Goal: Download file/media

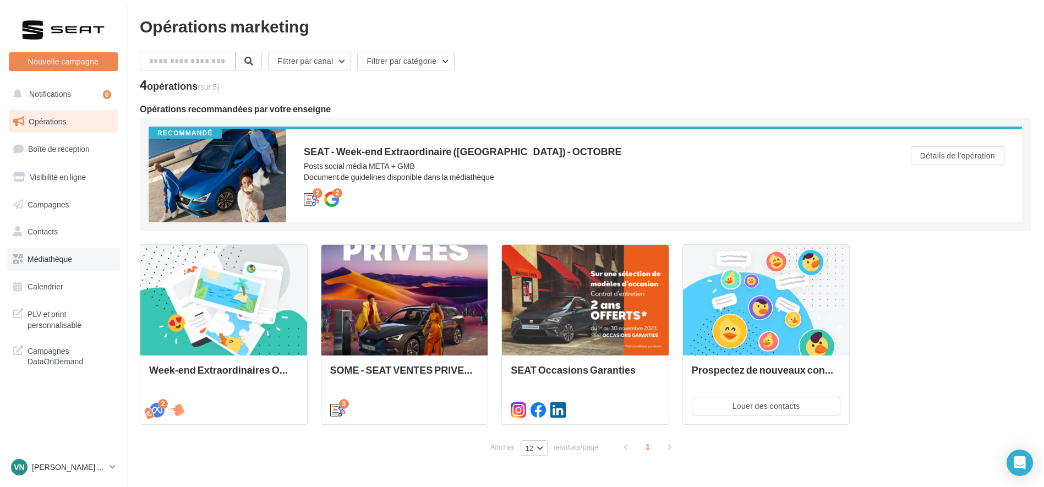
click at [36, 260] on span "Médiathèque" at bounding box center [50, 258] width 45 height 9
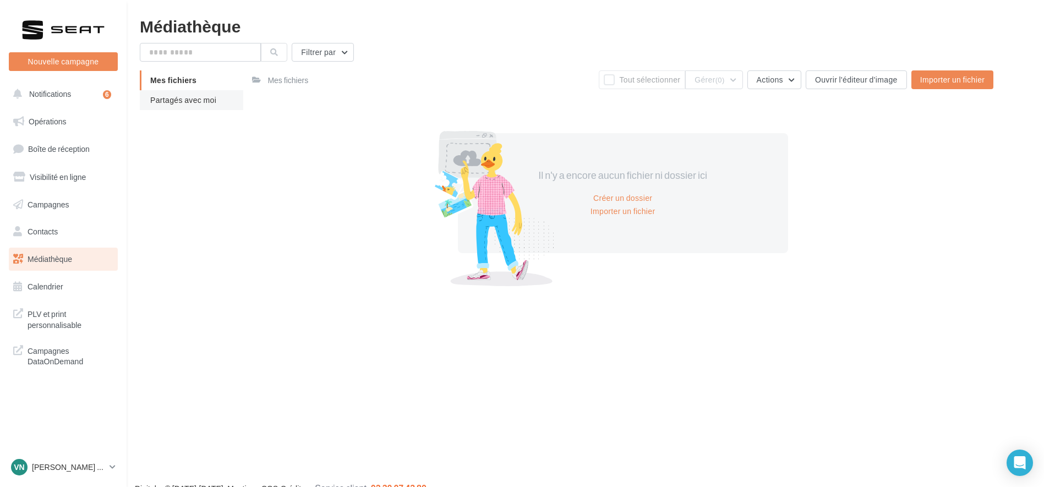
click at [195, 106] on li "Partagés avec moi" at bounding box center [191, 100] width 103 height 20
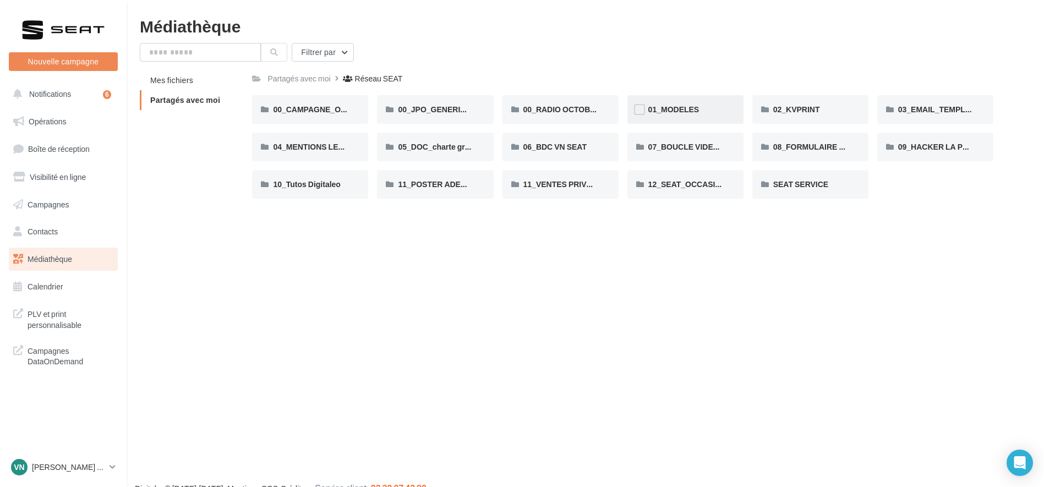
click at [703, 110] on div "01_MODELES" at bounding box center [685, 109] width 74 height 11
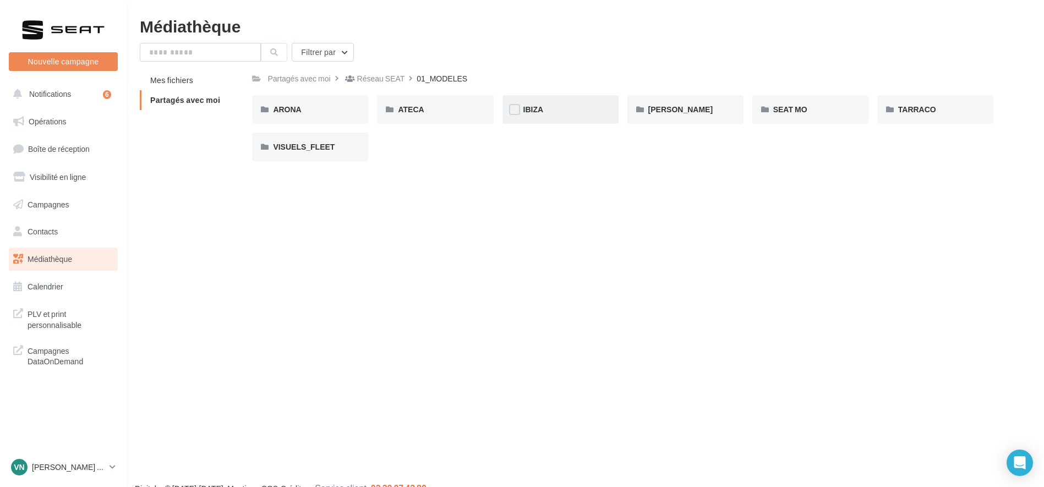
click at [553, 105] on div "IBIZA" at bounding box center [560, 109] width 74 height 11
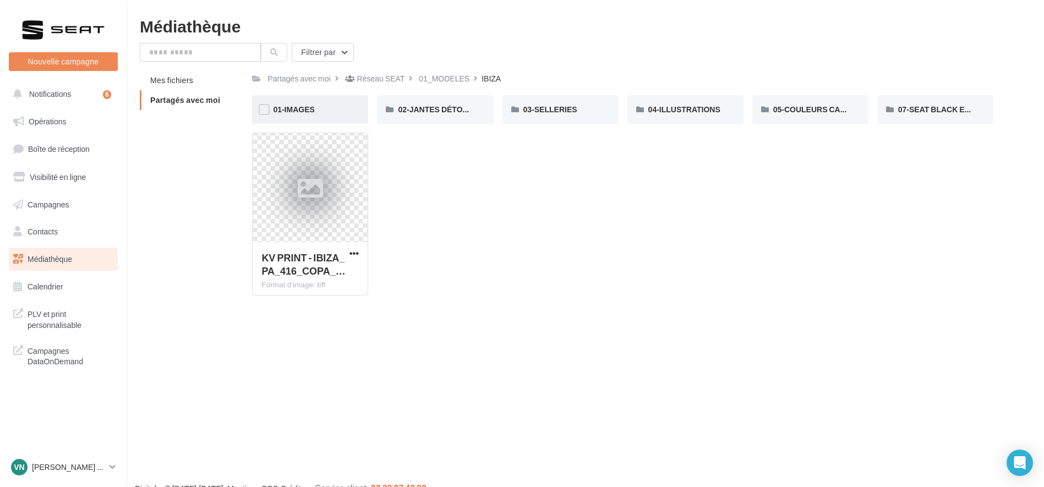
click at [316, 109] on div "01-IMAGES" at bounding box center [310, 109] width 74 height 11
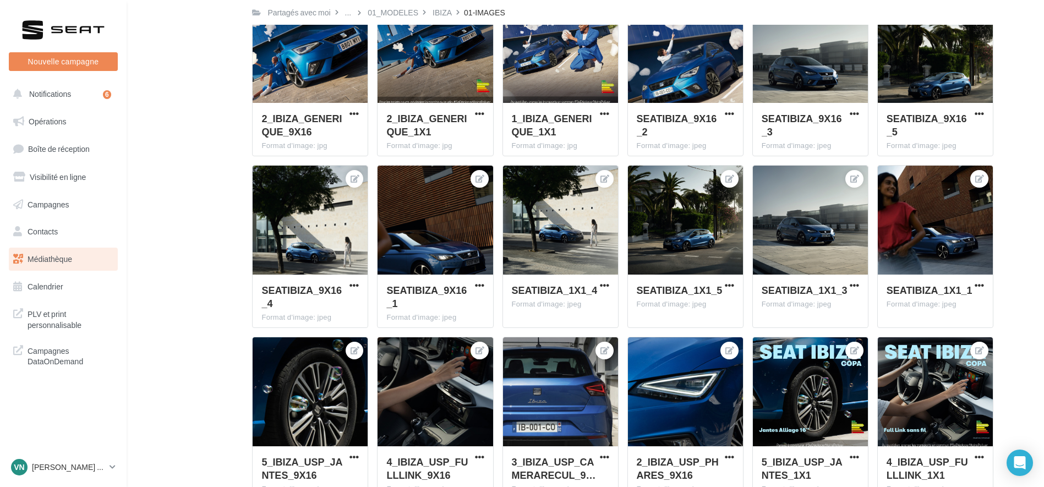
scroll to position [5381, 0]
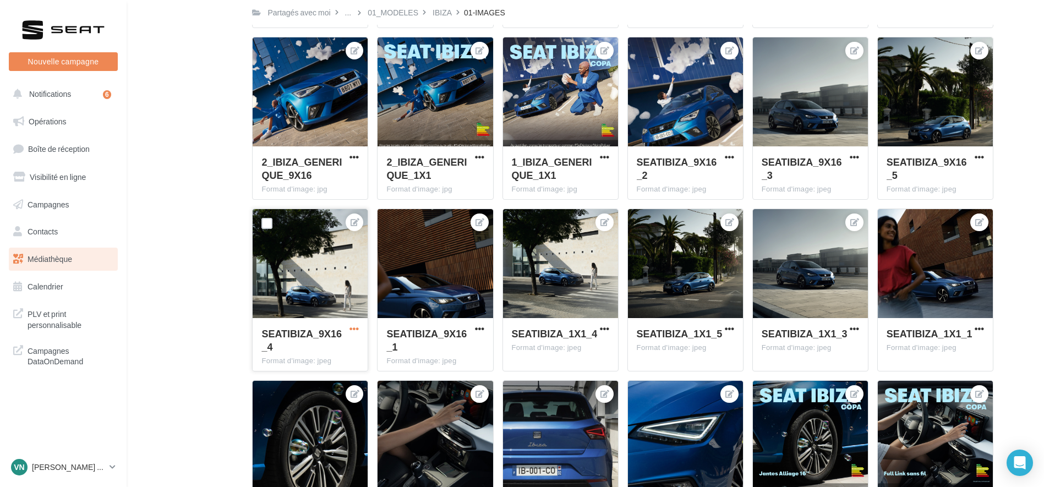
click at [354, 327] on span "button" at bounding box center [353, 328] width 9 height 9
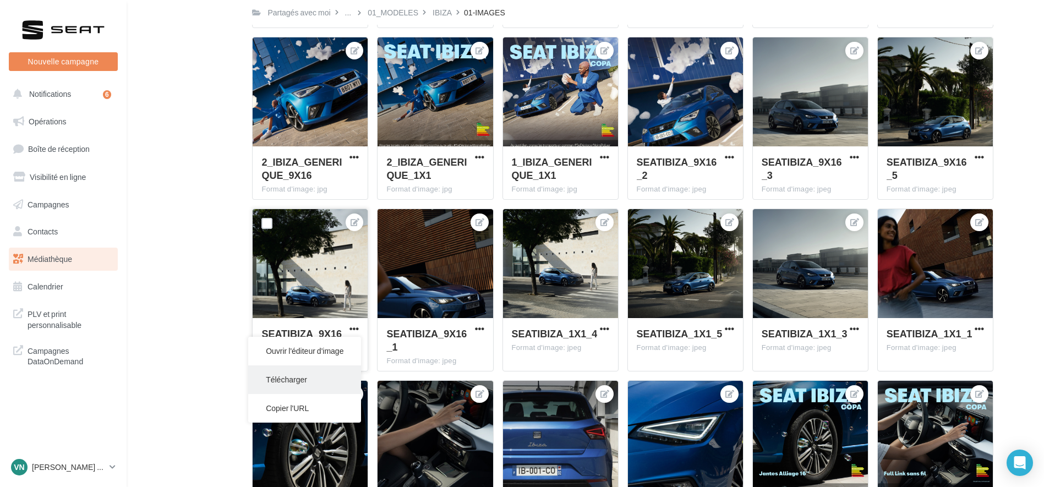
click at [293, 381] on button "Télécharger" at bounding box center [304, 379] width 113 height 29
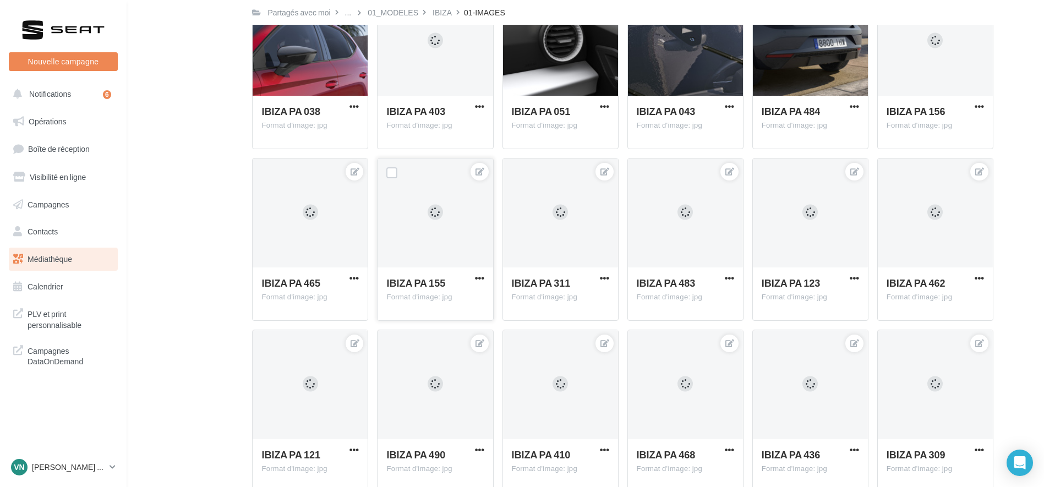
scroll to position [454, 0]
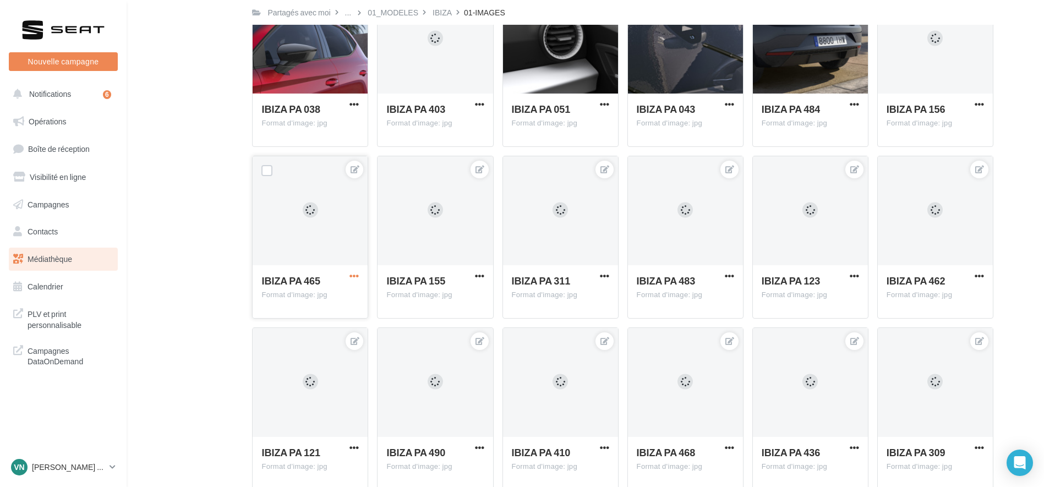
click at [358, 277] on span "button" at bounding box center [353, 275] width 9 height 9
click at [315, 323] on button "Télécharger" at bounding box center [304, 327] width 113 height 29
click at [476, 276] on span "button" at bounding box center [479, 275] width 9 height 9
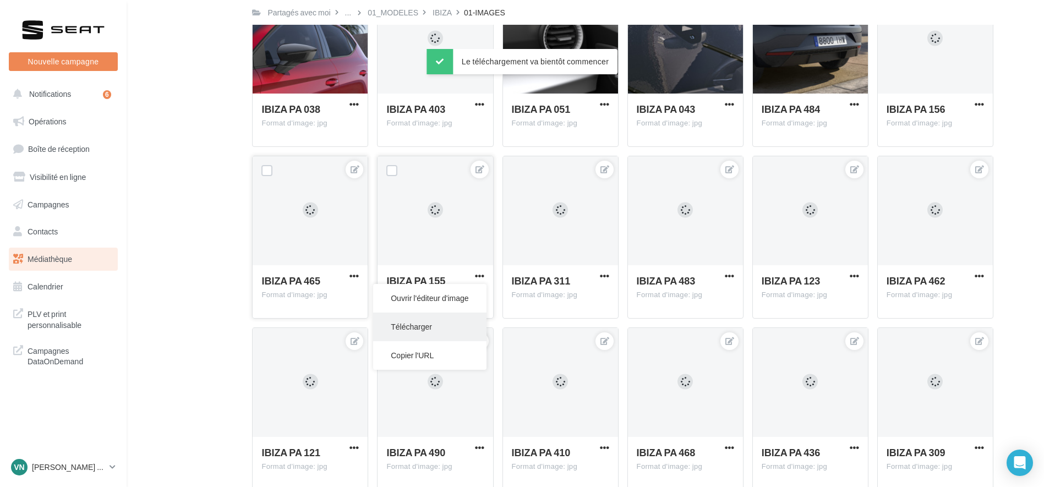
click at [457, 323] on button "Télécharger" at bounding box center [429, 327] width 113 height 29
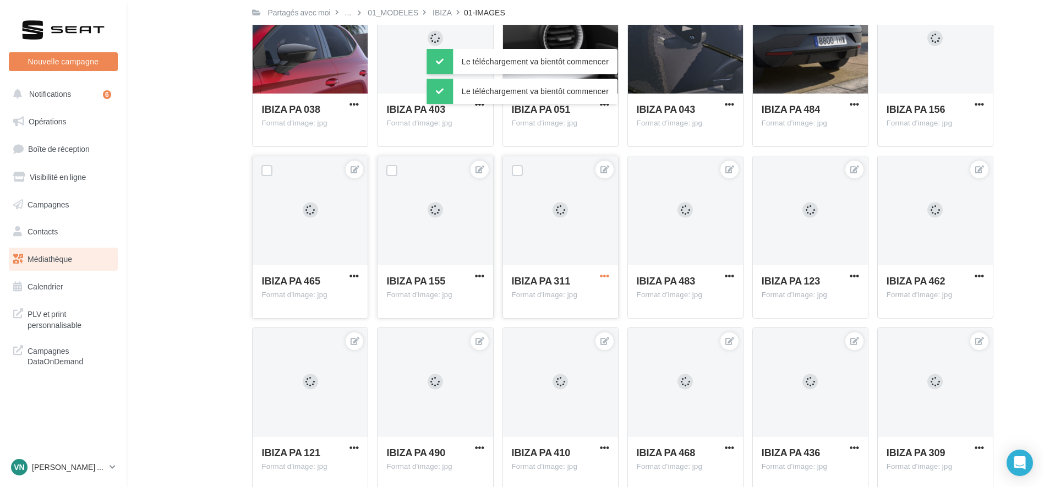
click at [600, 277] on span "button" at bounding box center [604, 275] width 9 height 9
click at [578, 326] on button "Télécharger" at bounding box center [554, 327] width 113 height 29
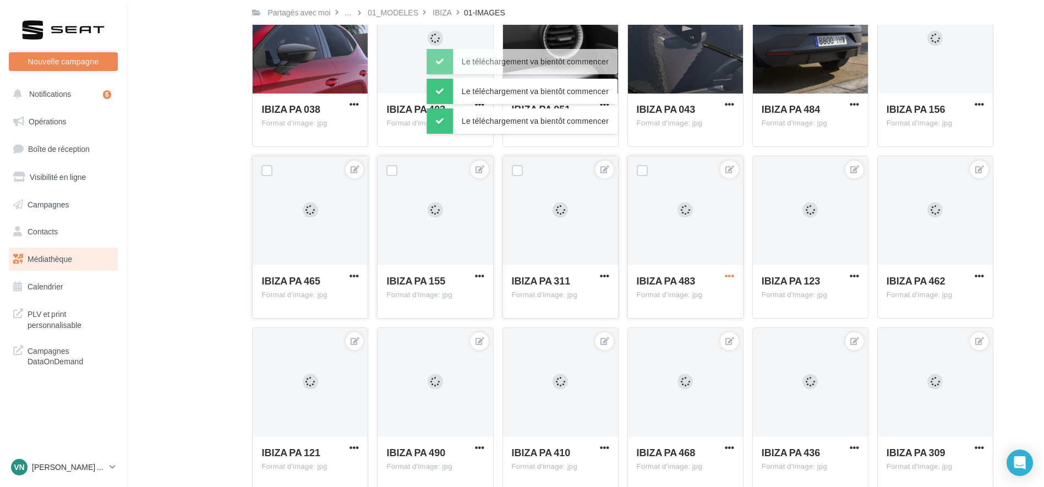
click at [725, 276] on span "button" at bounding box center [729, 275] width 9 height 9
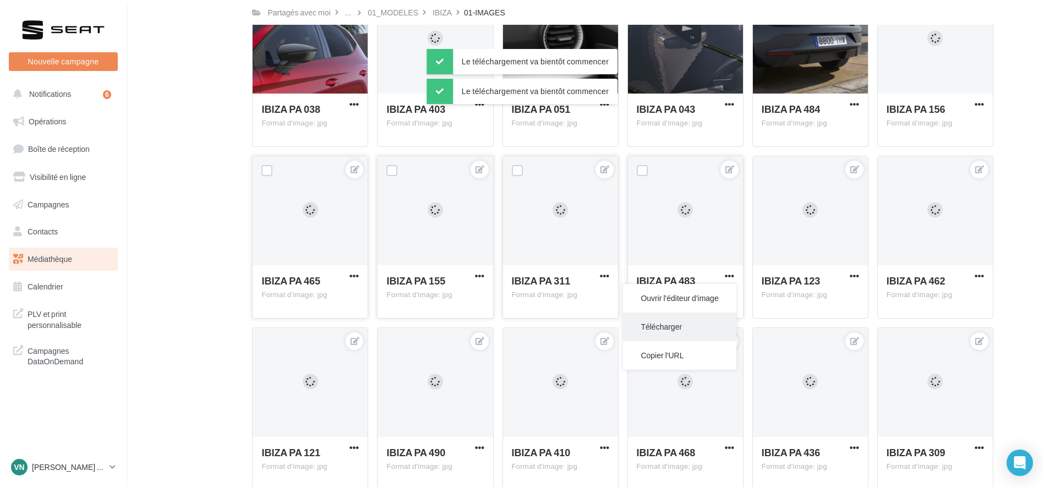
click at [678, 330] on button "Télécharger" at bounding box center [679, 327] width 113 height 29
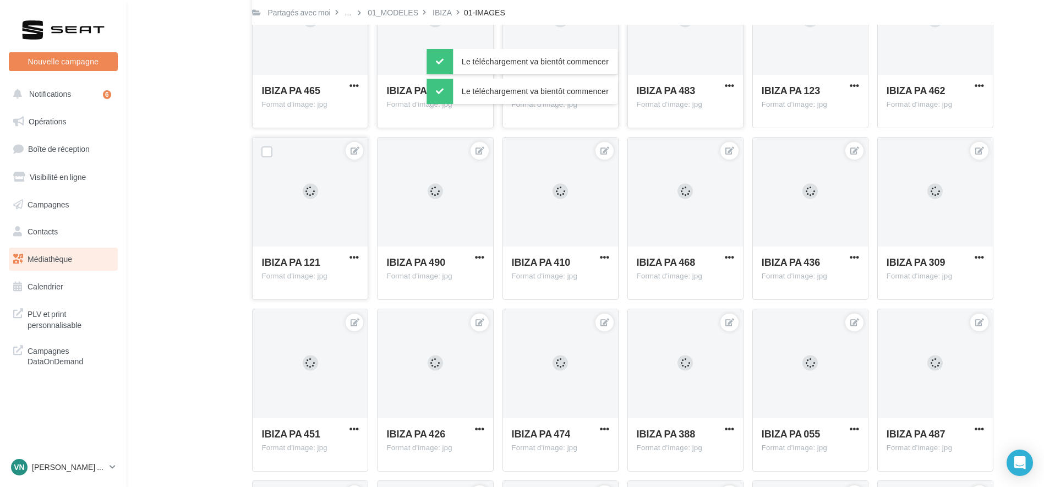
click at [349, 255] on button "button" at bounding box center [354, 258] width 14 height 11
click at [334, 313] on button "Télécharger" at bounding box center [304, 308] width 113 height 29
click at [480, 258] on span "button" at bounding box center [479, 257] width 9 height 9
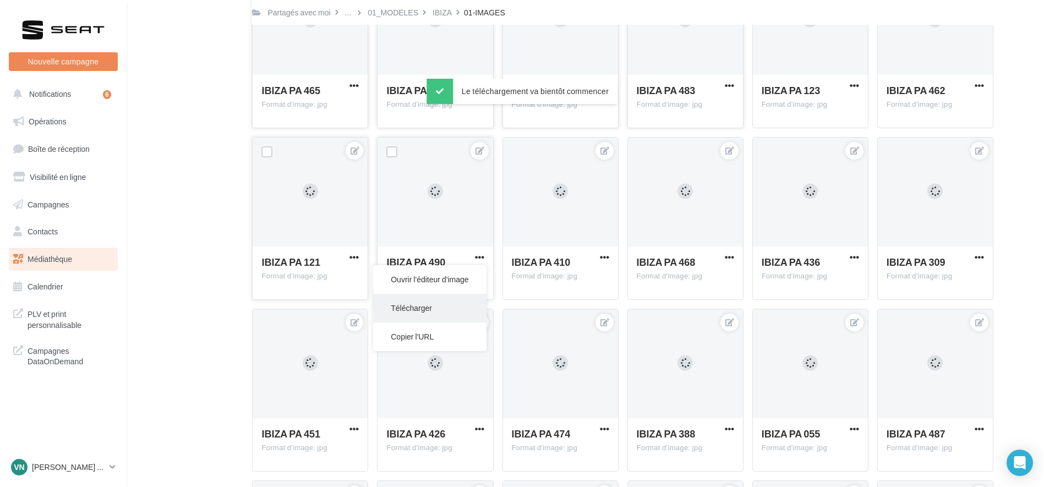
click at [457, 318] on button "Télécharger" at bounding box center [429, 308] width 113 height 29
click at [604, 261] on span "button" at bounding box center [604, 257] width 9 height 9
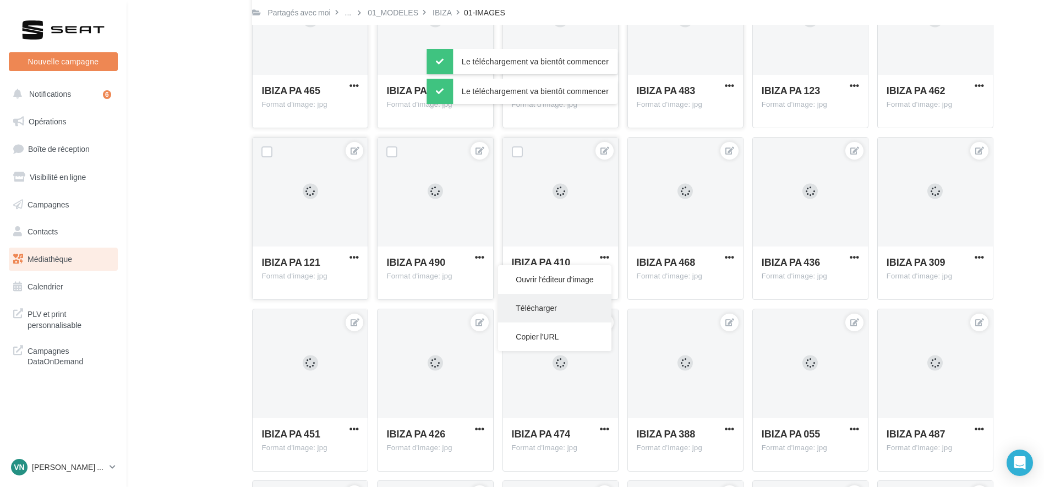
click at [569, 318] on button "Télécharger" at bounding box center [554, 308] width 113 height 29
click at [349, 428] on button "button" at bounding box center [354, 429] width 14 height 11
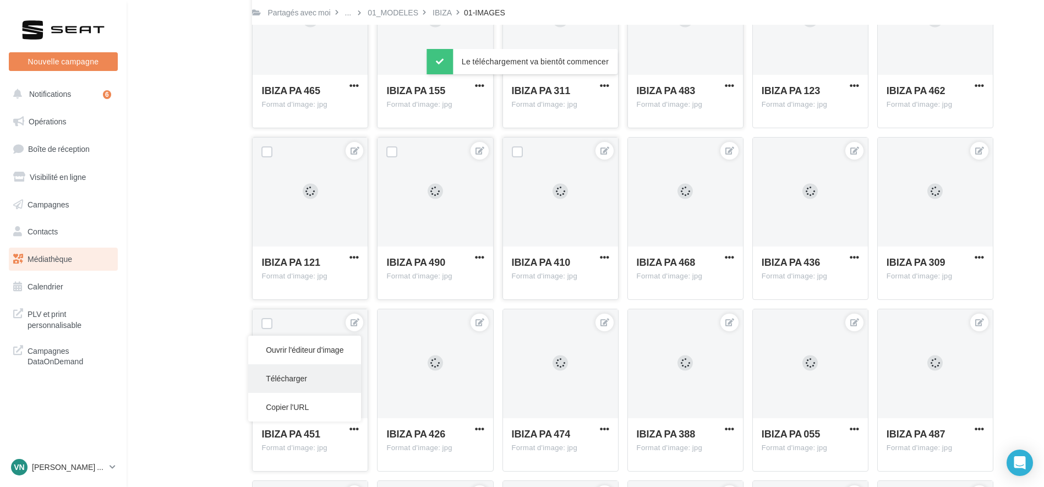
click at [324, 383] on button "Télécharger" at bounding box center [304, 378] width 113 height 29
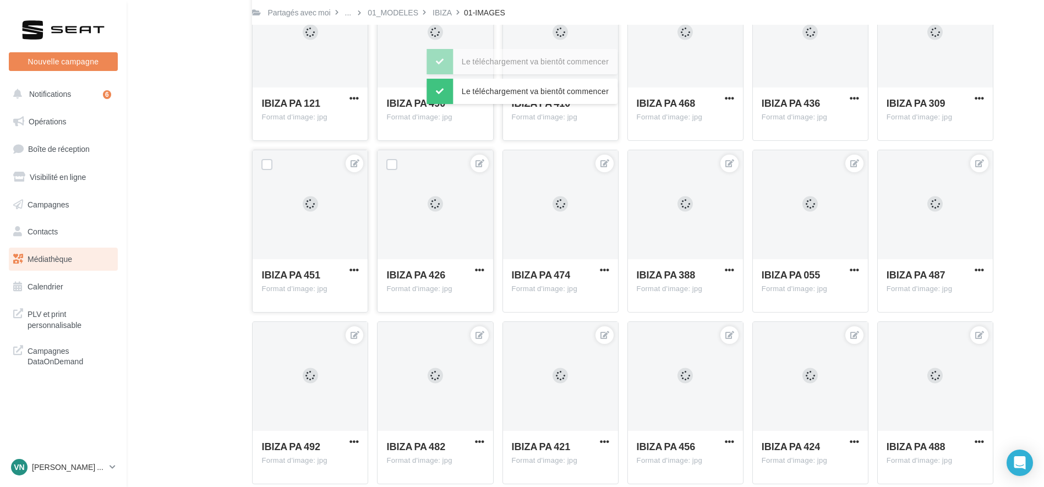
scroll to position [804, 0]
click at [476, 270] on span "button" at bounding box center [479, 269] width 9 height 9
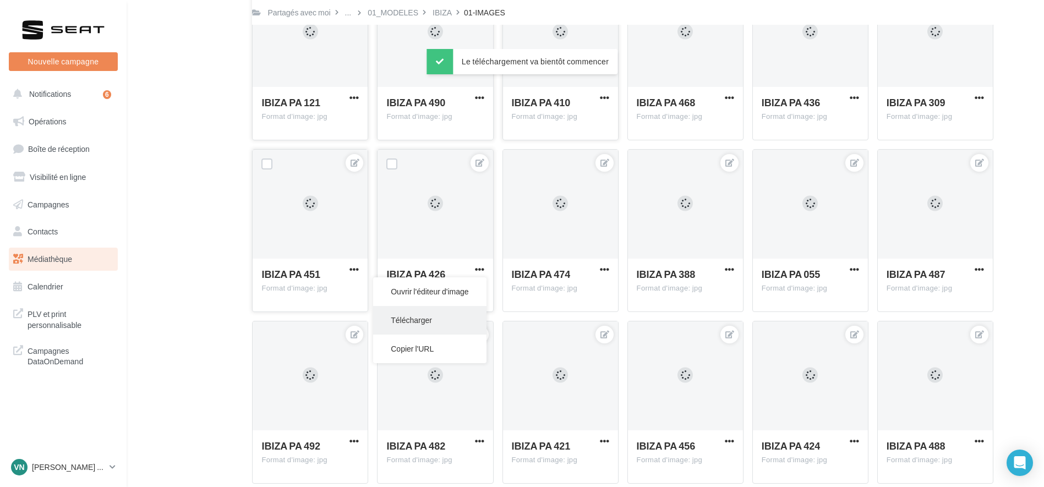
click at [419, 324] on button "Télécharger" at bounding box center [429, 320] width 113 height 29
click at [613, 265] on div "IBIZA [GEOGRAPHIC_DATA] 474 Format d'image: jpg" at bounding box center [560, 285] width 115 height 52
click at [608, 271] on span "button" at bounding box center [604, 269] width 9 height 9
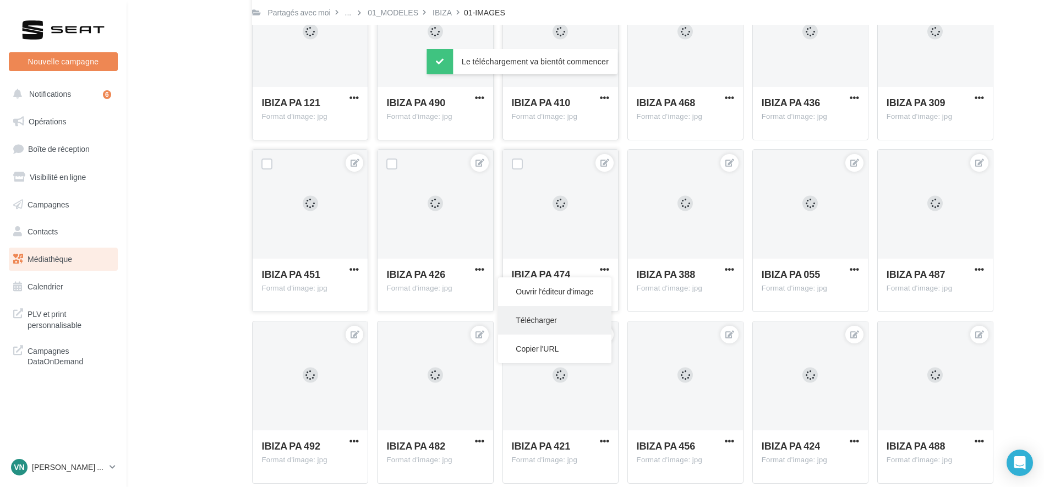
click at [545, 325] on button "Télécharger" at bounding box center [554, 320] width 113 height 29
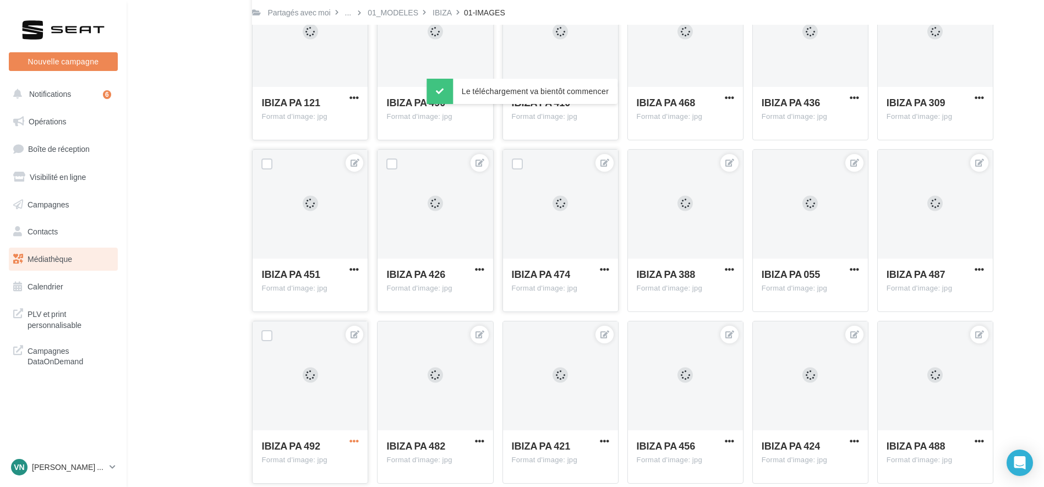
click at [356, 445] on span "button" at bounding box center [353, 440] width 9 height 9
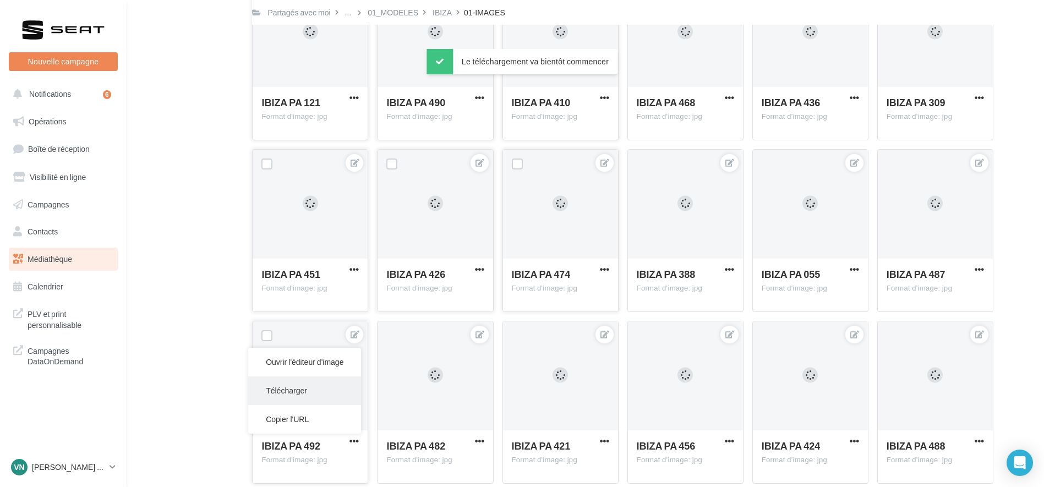
click at [323, 388] on button "Télécharger" at bounding box center [304, 390] width 113 height 29
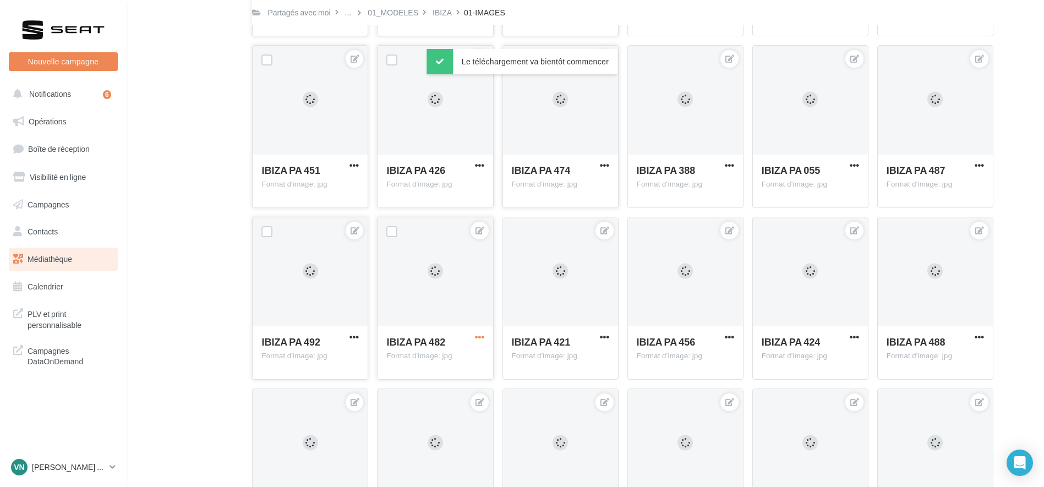
click at [479, 336] on span "button" at bounding box center [479, 336] width 9 height 9
click at [449, 382] on button "Télécharger" at bounding box center [429, 388] width 113 height 29
click at [603, 337] on span "button" at bounding box center [604, 336] width 9 height 9
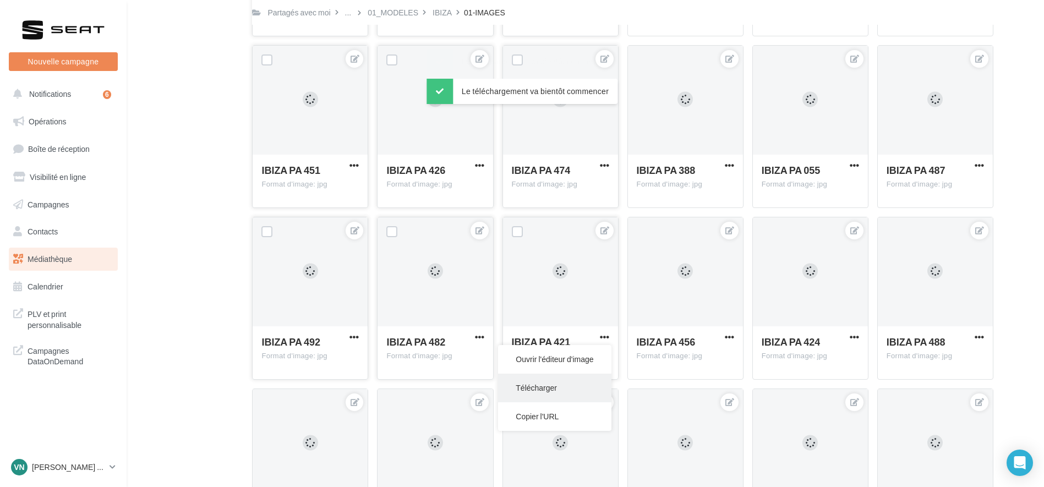
click at [559, 382] on button "Télécharger" at bounding box center [554, 388] width 113 height 29
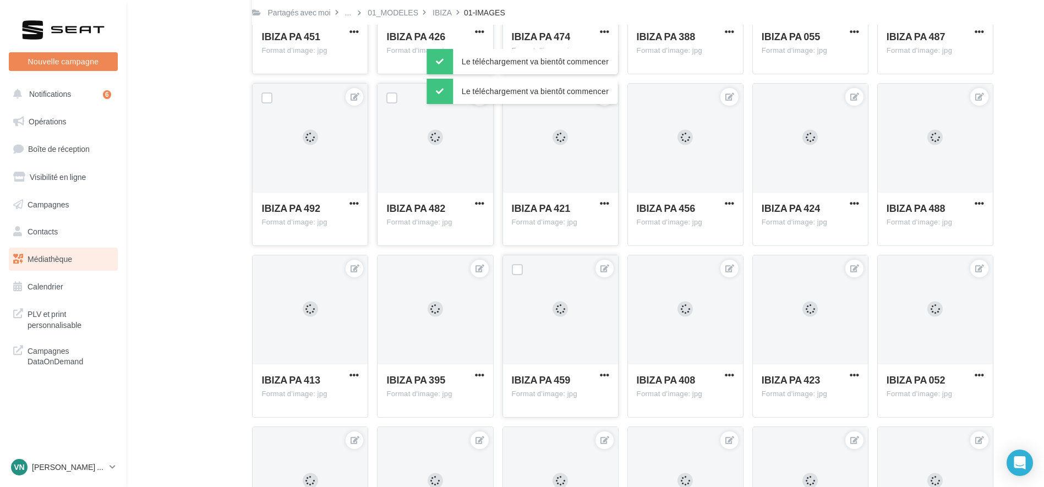
scroll to position [1090, 0]
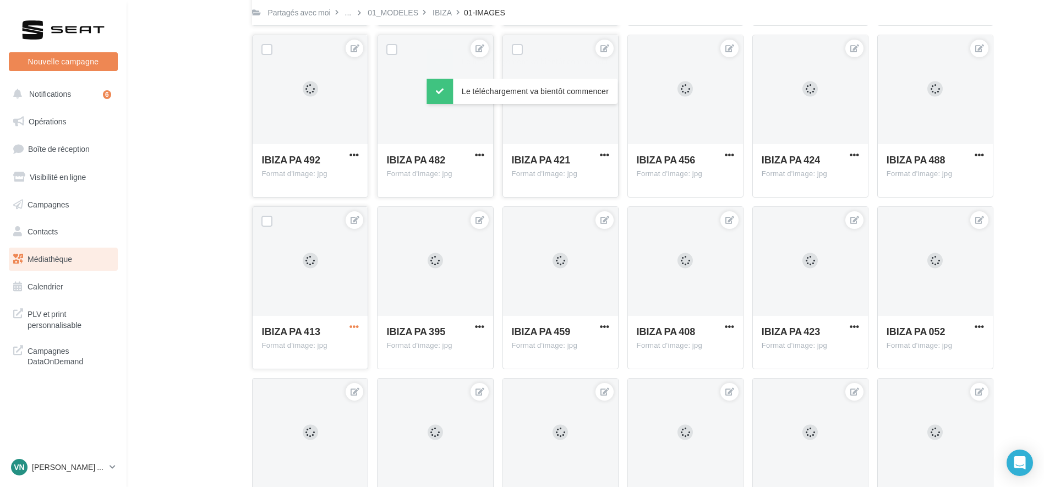
click at [357, 327] on span "button" at bounding box center [353, 326] width 9 height 9
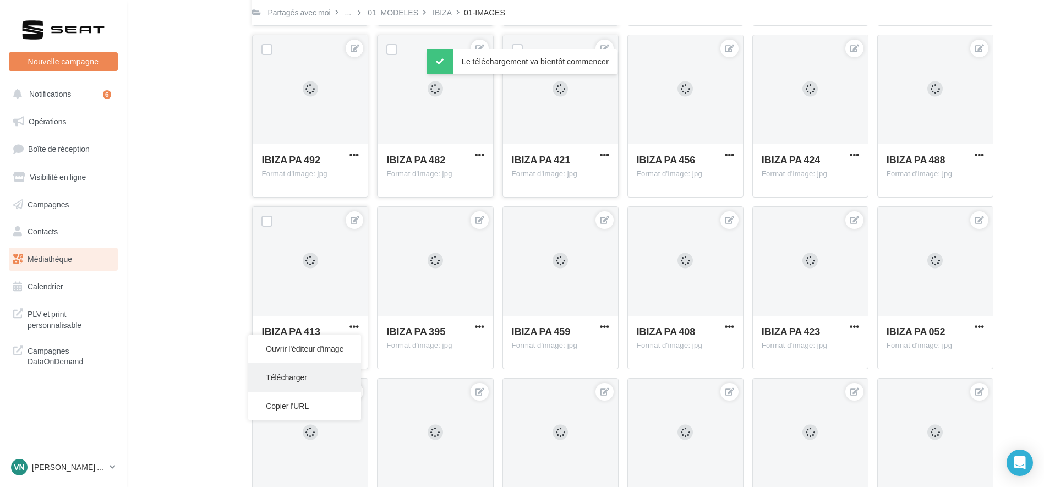
click at [327, 376] on button "Télécharger" at bounding box center [304, 377] width 113 height 29
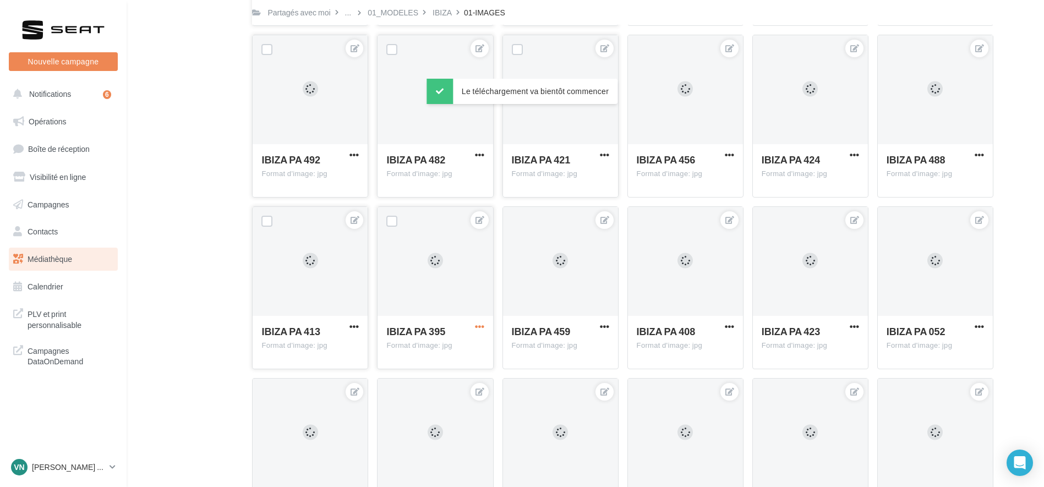
click at [479, 327] on span "button" at bounding box center [479, 326] width 9 height 9
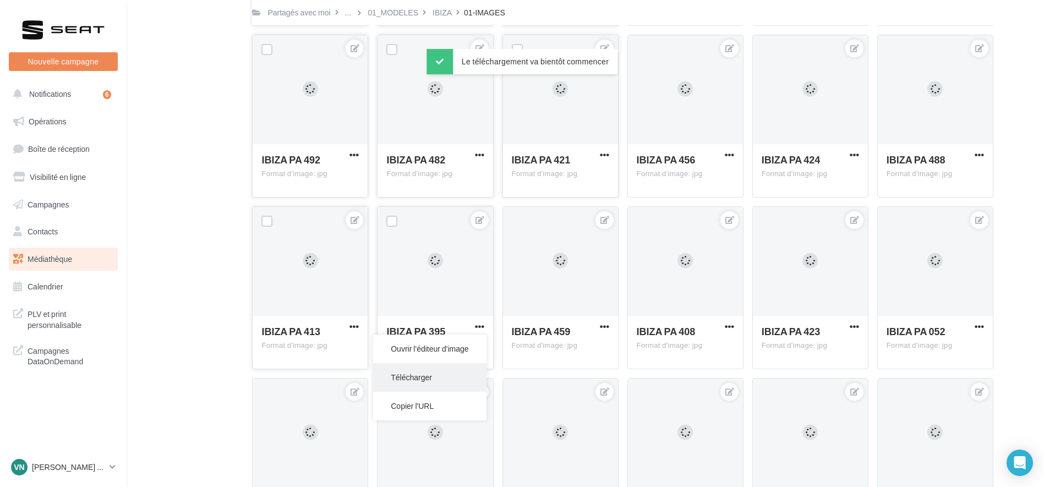
click at [451, 384] on button "Télécharger" at bounding box center [429, 377] width 113 height 29
click at [608, 325] on span "button" at bounding box center [604, 326] width 9 height 9
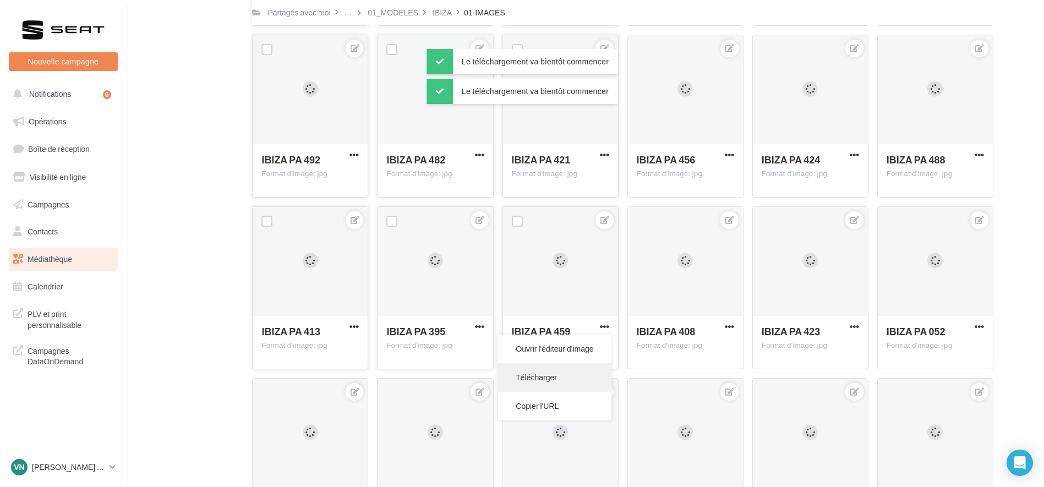
click at [546, 381] on button "Télécharger" at bounding box center [554, 377] width 113 height 29
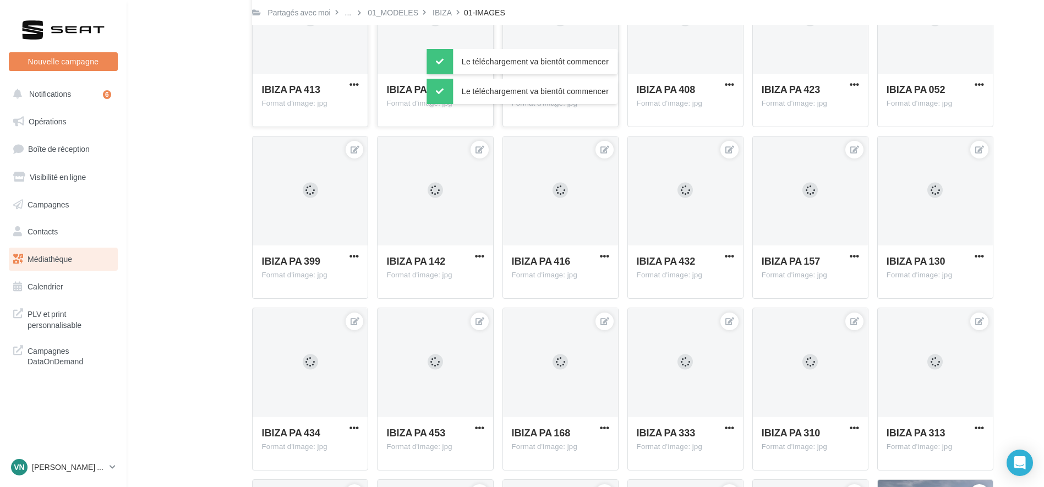
scroll to position [1334, 0]
click at [351, 252] on span "button" at bounding box center [353, 254] width 9 height 9
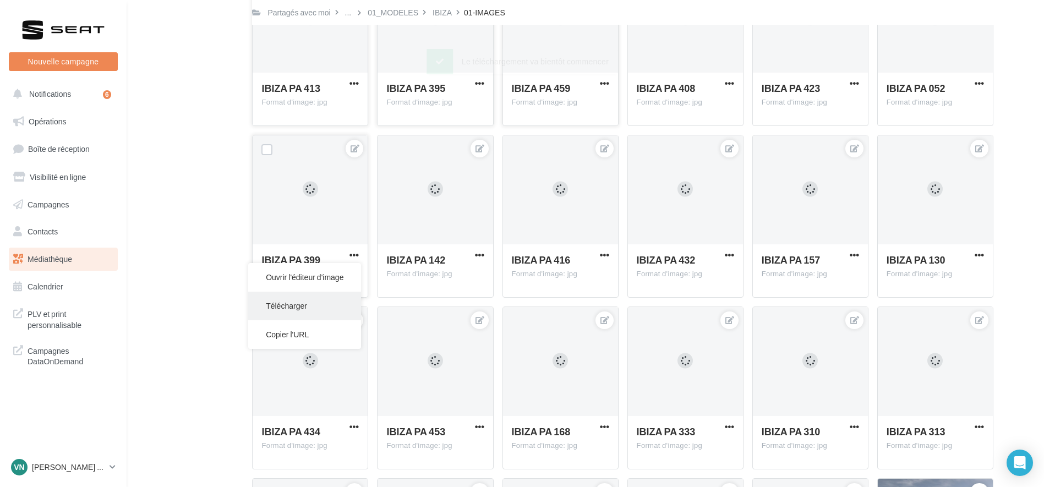
click at [313, 307] on button "Télécharger" at bounding box center [304, 306] width 113 height 29
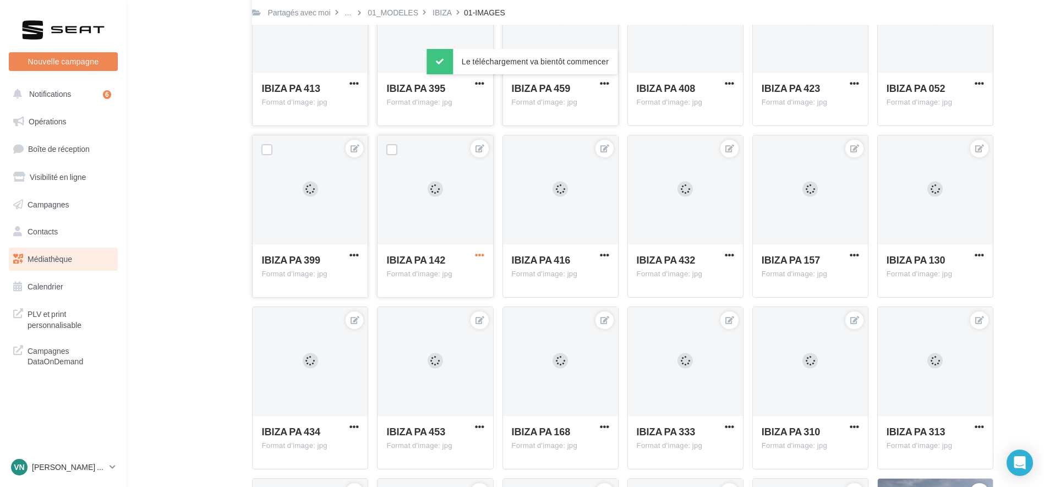
click at [476, 259] on span "button" at bounding box center [479, 254] width 9 height 9
click at [445, 316] on button "Télécharger" at bounding box center [429, 306] width 113 height 29
click at [597, 250] on div "IBIZA PA 416 Format d'image: jpg" at bounding box center [560, 270] width 115 height 52
click at [603, 259] on span "button" at bounding box center [604, 254] width 9 height 9
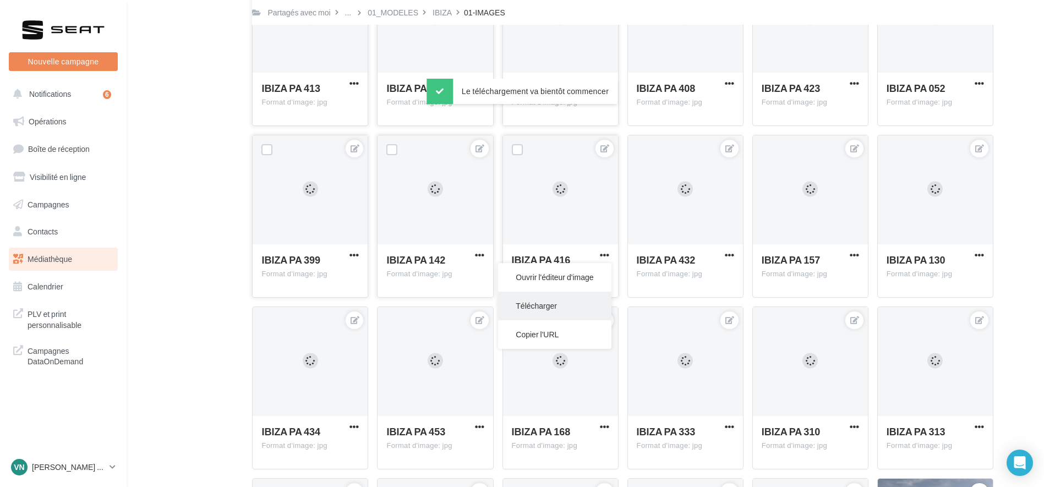
click at [562, 299] on button "Télécharger" at bounding box center [554, 306] width 113 height 29
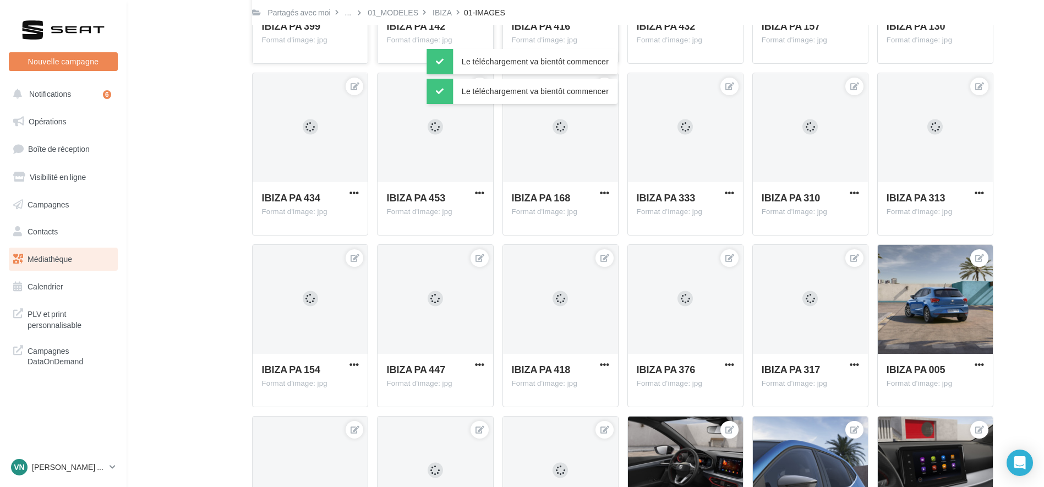
scroll to position [1569, 0]
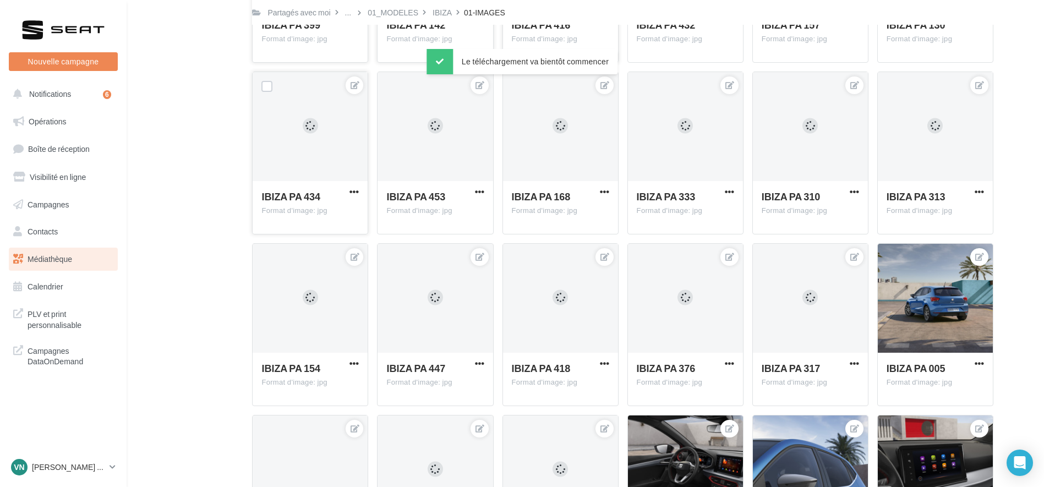
click at [360, 199] on div "IBIZA [GEOGRAPHIC_DATA] 434 Format d'image: jpg" at bounding box center [310, 207] width 115 height 52
click at [352, 195] on span "button" at bounding box center [353, 191] width 9 height 9
click at [337, 238] on button "Télécharger" at bounding box center [304, 242] width 113 height 29
click at [486, 189] on button "button" at bounding box center [480, 192] width 14 height 11
click at [443, 242] on button "Télécharger" at bounding box center [429, 242] width 113 height 29
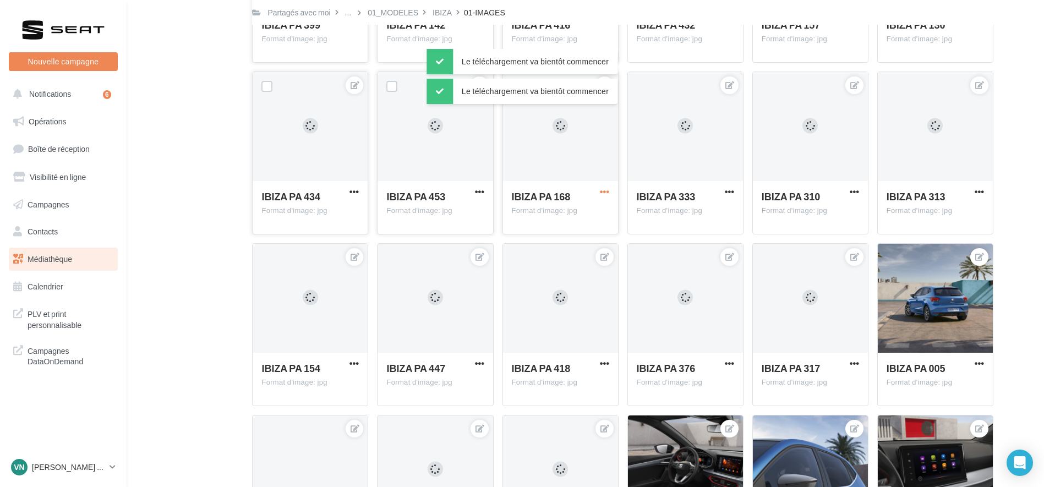
click at [600, 187] on span "button" at bounding box center [604, 191] width 9 height 9
click at [552, 242] on button "Télécharger" at bounding box center [554, 242] width 113 height 29
click at [723, 195] on button "button" at bounding box center [730, 192] width 14 height 11
click at [658, 248] on button "Télécharger" at bounding box center [679, 242] width 113 height 29
click at [356, 364] on span "button" at bounding box center [353, 363] width 9 height 9
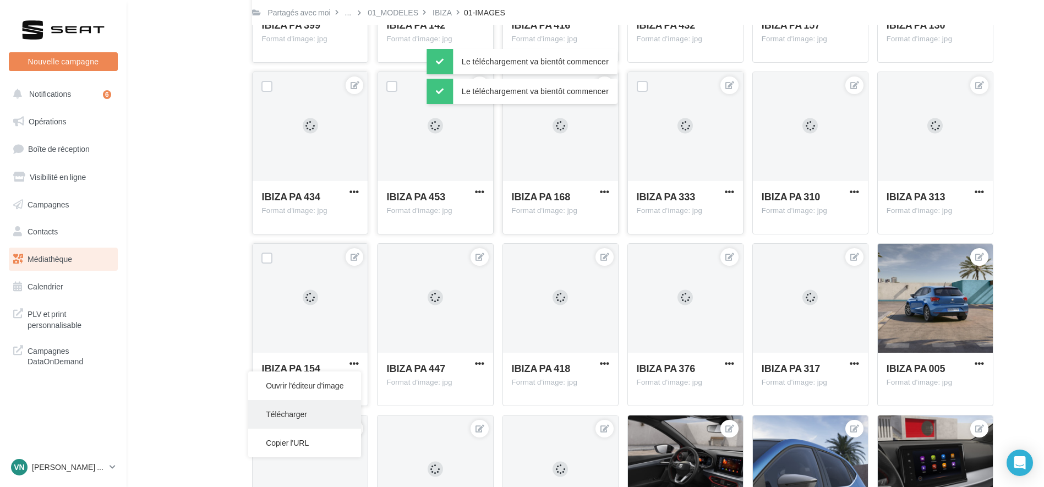
click at [314, 417] on button "Télécharger" at bounding box center [304, 414] width 113 height 29
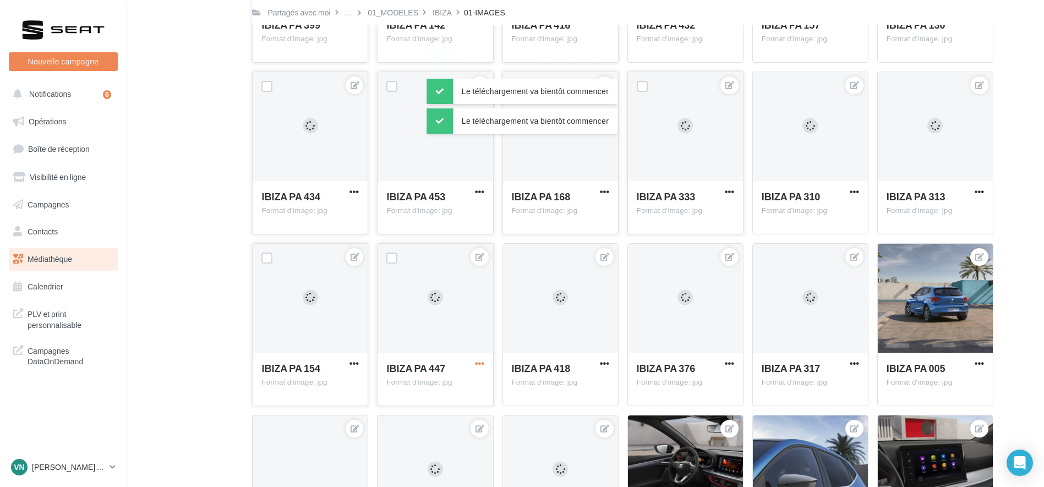
click at [481, 363] on span "button" at bounding box center [479, 363] width 9 height 9
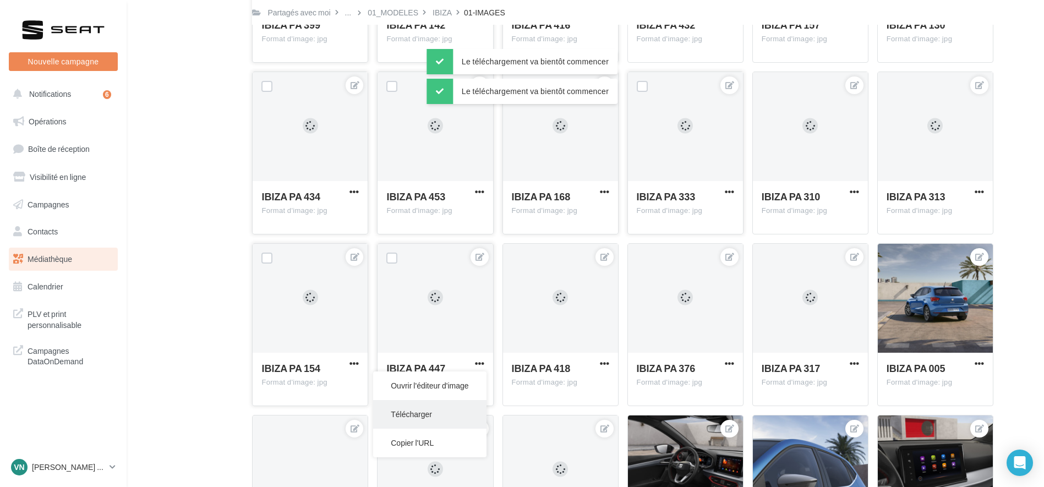
click at [432, 404] on button "Télécharger" at bounding box center [429, 414] width 113 height 29
click at [607, 363] on span "button" at bounding box center [604, 363] width 9 height 9
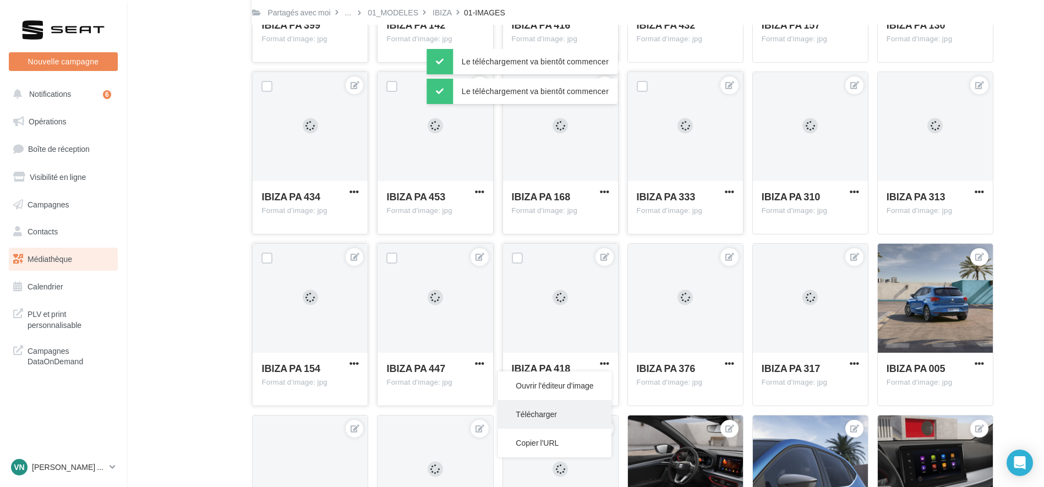
click at [560, 421] on button "Télécharger" at bounding box center [554, 414] width 113 height 29
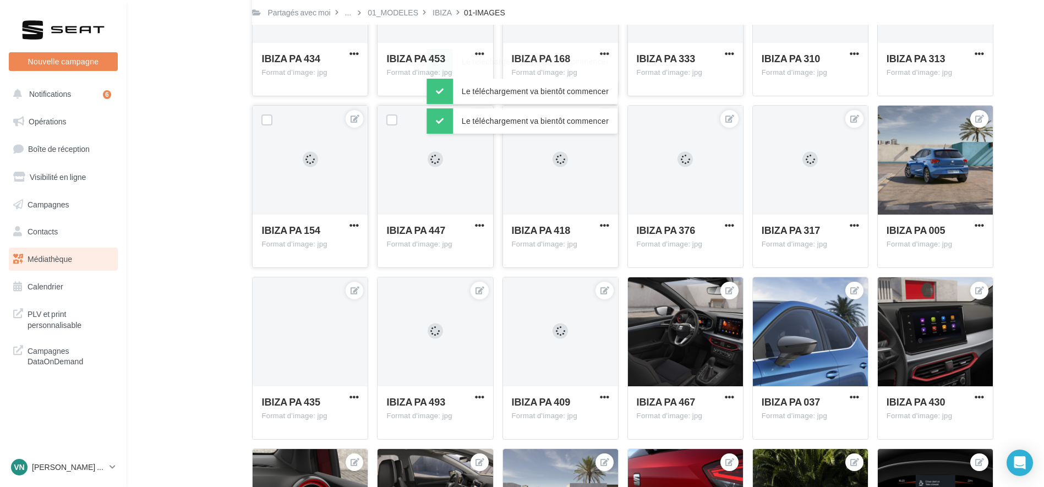
scroll to position [1708, 0]
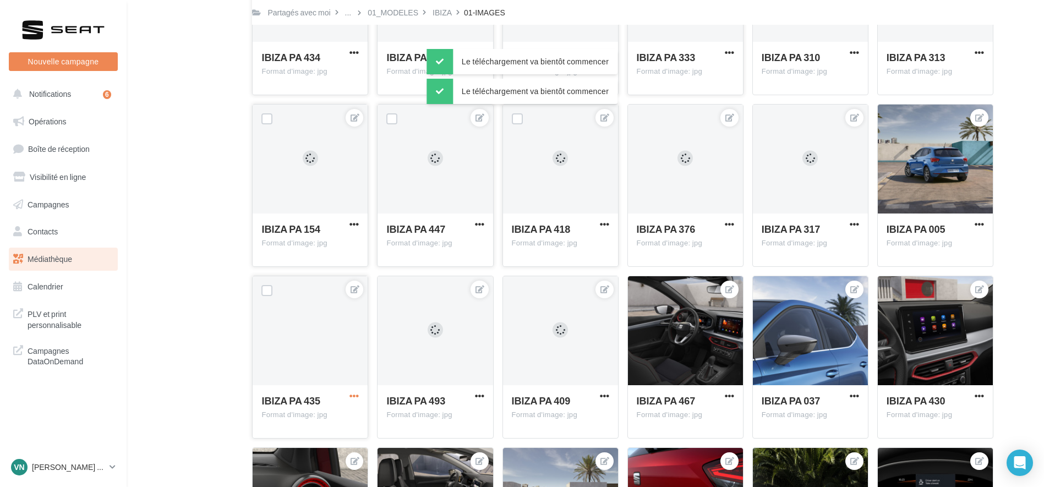
click at [353, 394] on span "button" at bounding box center [353, 395] width 9 height 9
click at [337, 349] on button "Télécharger" at bounding box center [304, 345] width 113 height 29
click at [482, 392] on span "button" at bounding box center [479, 395] width 9 height 9
click at [431, 344] on button "Télécharger" at bounding box center [429, 345] width 113 height 29
click at [601, 397] on span "button" at bounding box center [604, 395] width 9 height 9
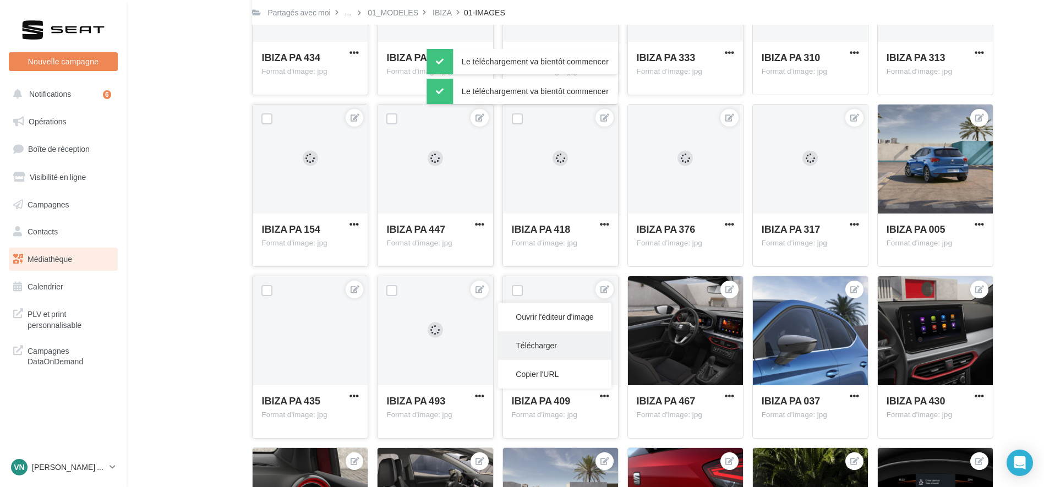
click at [548, 345] on button "Télécharger" at bounding box center [554, 345] width 113 height 29
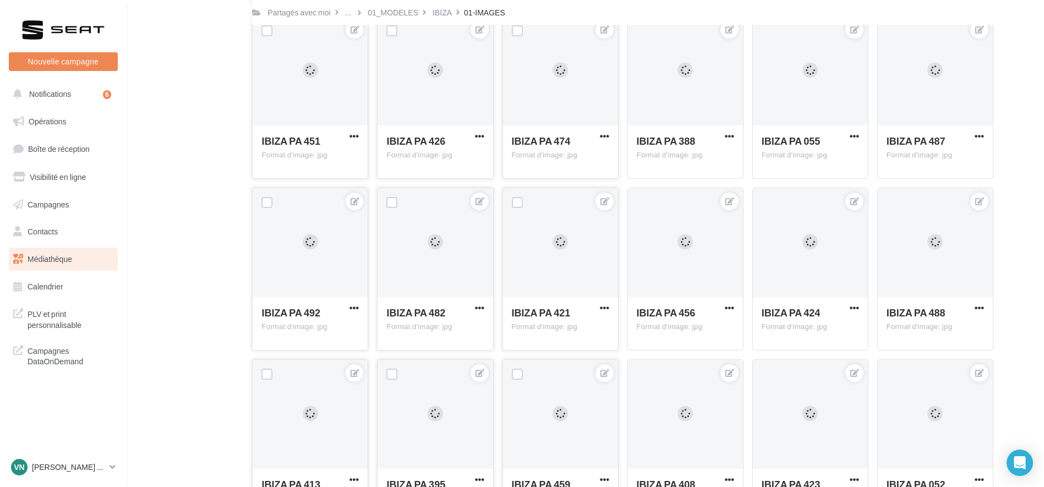
scroll to position [936, 0]
click at [731, 311] on span "button" at bounding box center [729, 308] width 9 height 9
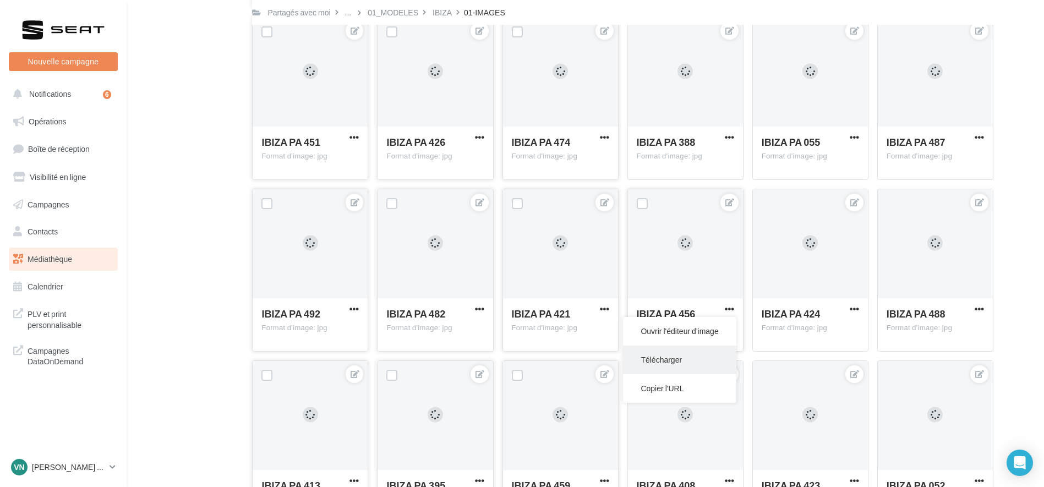
click at [664, 356] on button "Télécharger" at bounding box center [679, 360] width 113 height 29
click at [860, 310] on button "button" at bounding box center [855, 309] width 14 height 11
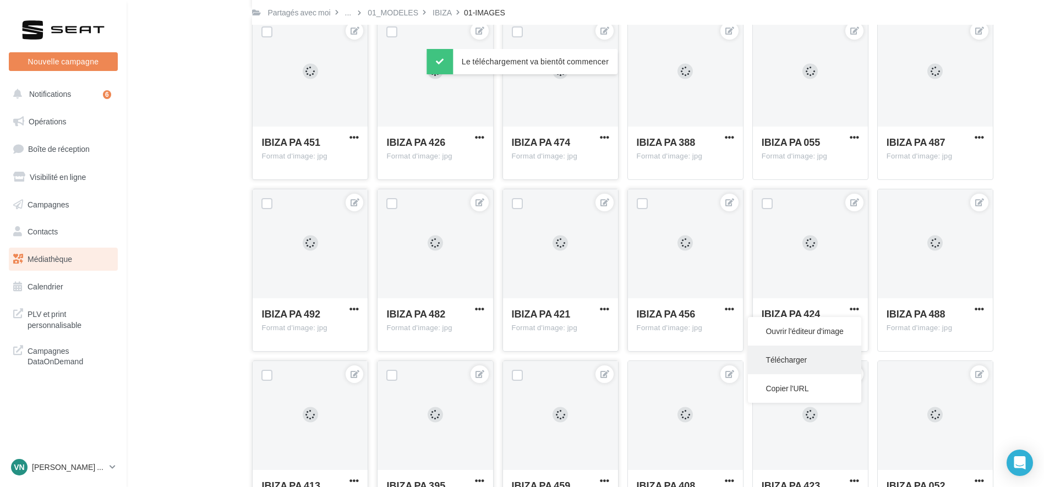
click at [811, 354] on button "Télécharger" at bounding box center [804, 360] width 113 height 29
click at [979, 309] on span "button" at bounding box center [979, 308] width 9 height 9
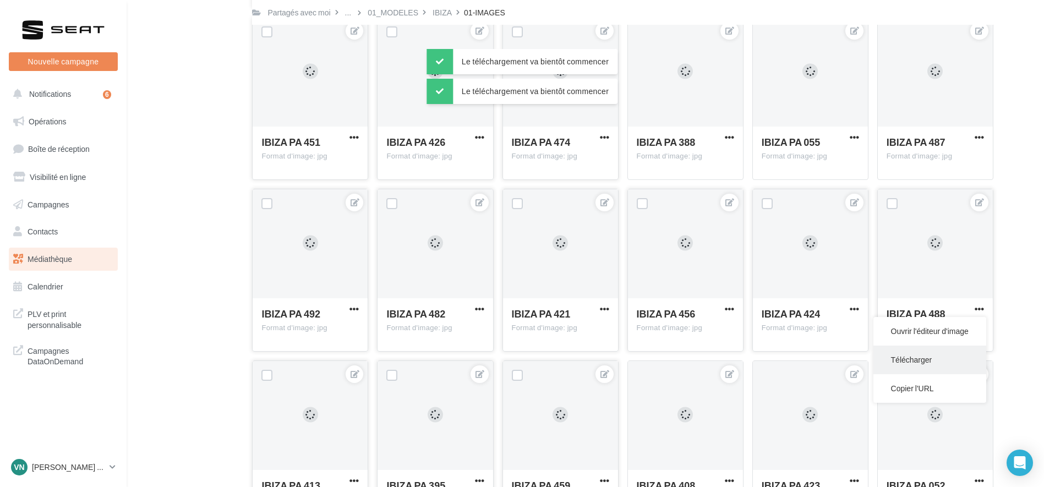
click at [902, 364] on button "Télécharger" at bounding box center [929, 360] width 113 height 29
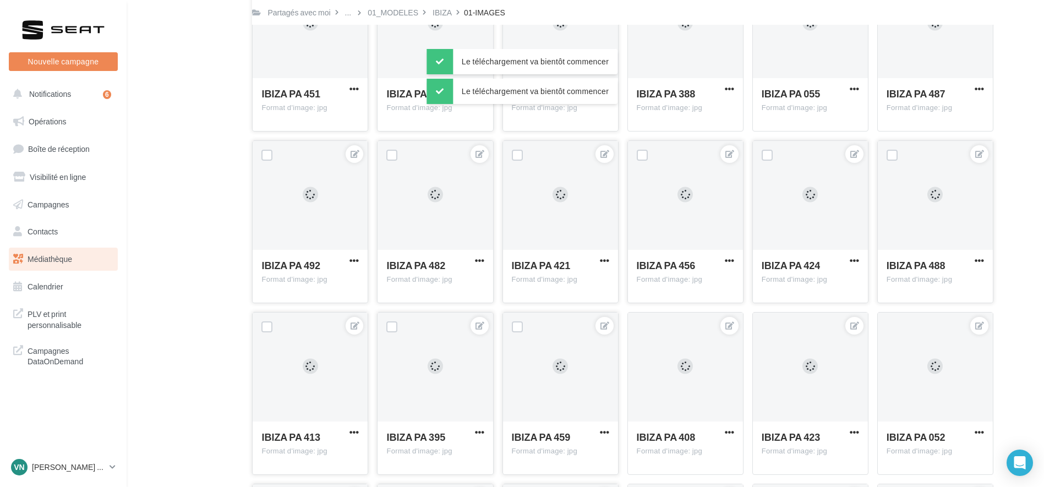
scroll to position [1144, 0]
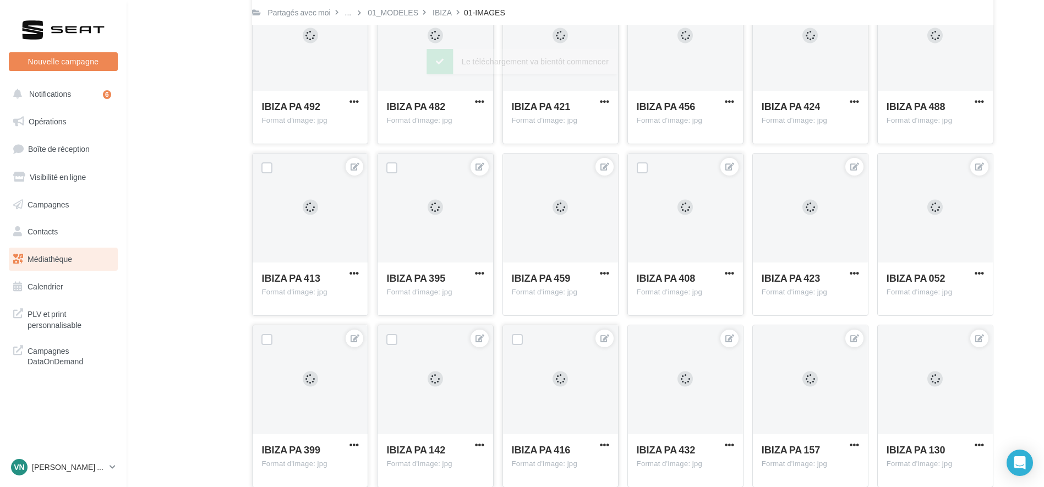
click at [723, 272] on button "button" at bounding box center [730, 274] width 14 height 11
click at [690, 326] on button "Télécharger" at bounding box center [679, 324] width 113 height 29
click at [1002, 270] on div "IBIZA PA 052 Format d'image: jpg IBIZA PA 052" at bounding box center [939, 234] width 125 height 163
click at [853, 272] on span "button" at bounding box center [854, 273] width 9 height 9
click at [800, 332] on button "Télécharger" at bounding box center [804, 324] width 113 height 29
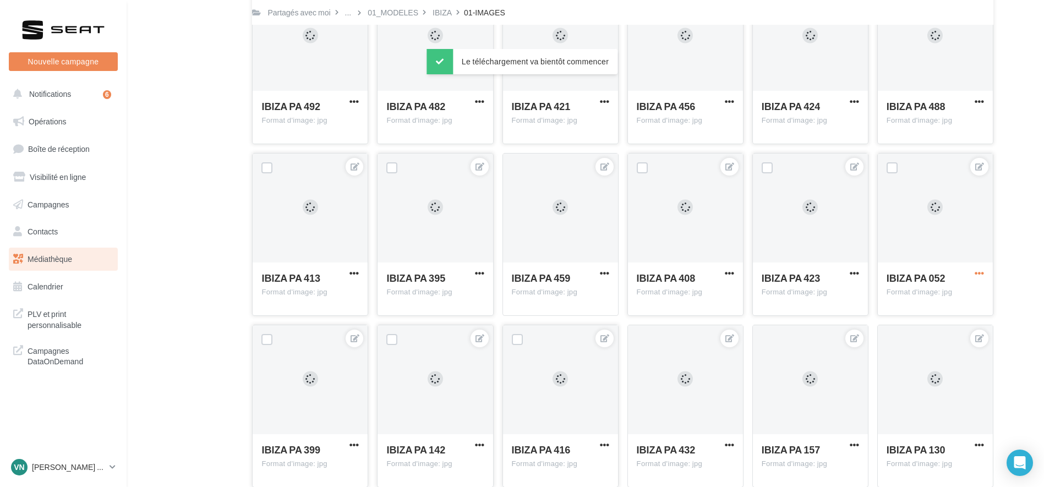
click at [981, 277] on span "button" at bounding box center [979, 273] width 9 height 9
click at [927, 321] on button "Télécharger" at bounding box center [929, 324] width 113 height 29
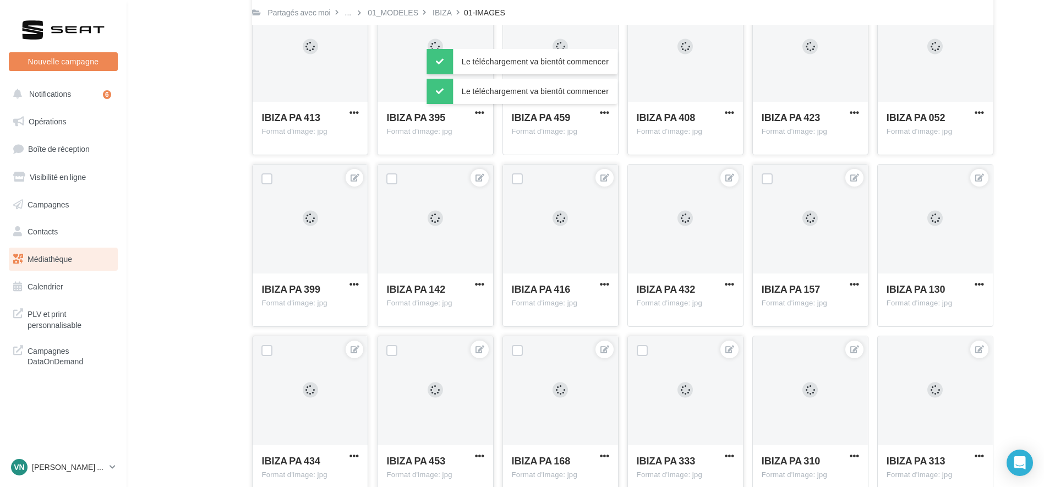
scroll to position [1307, 0]
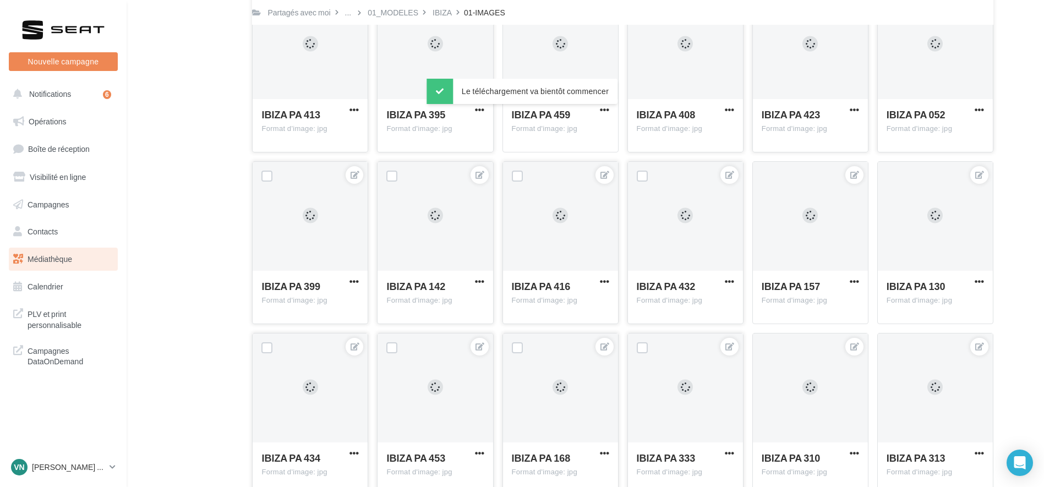
click at [706, 298] on div "Format d'image: jpg" at bounding box center [685, 301] width 97 height 10
click at [725, 285] on span "button" at bounding box center [729, 281] width 9 height 9
click at [710, 338] on button "Télécharger" at bounding box center [679, 332] width 113 height 29
click at [851, 285] on span "button" at bounding box center [854, 281] width 9 height 9
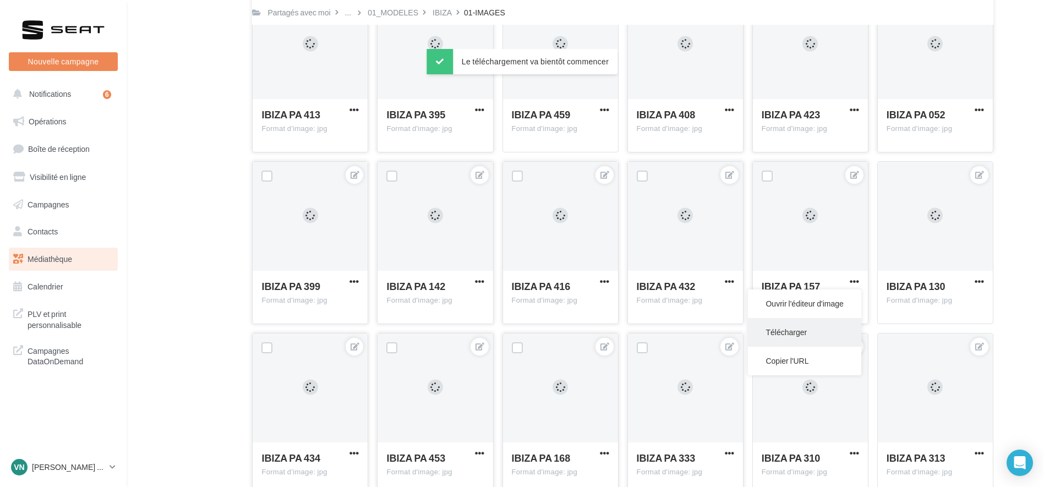
click at [826, 335] on button "Télécharger" at bounding box center [804, 332] width 113 height 29
click at [981, 280] on span "button" at bounding box center [979, 281] width 9 height 9
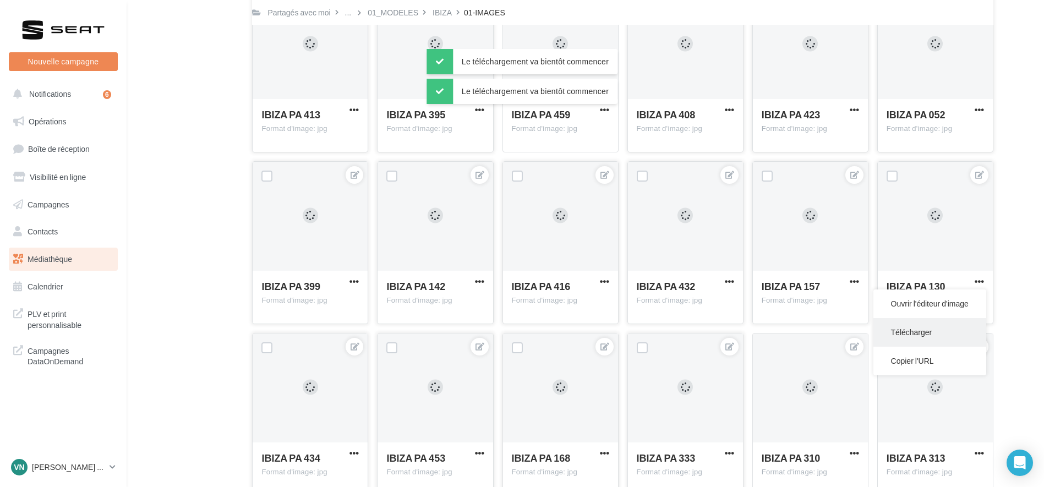
click at [937, 331] on button "Télécharger" at bounding box center [929, 332] width 113 height 29
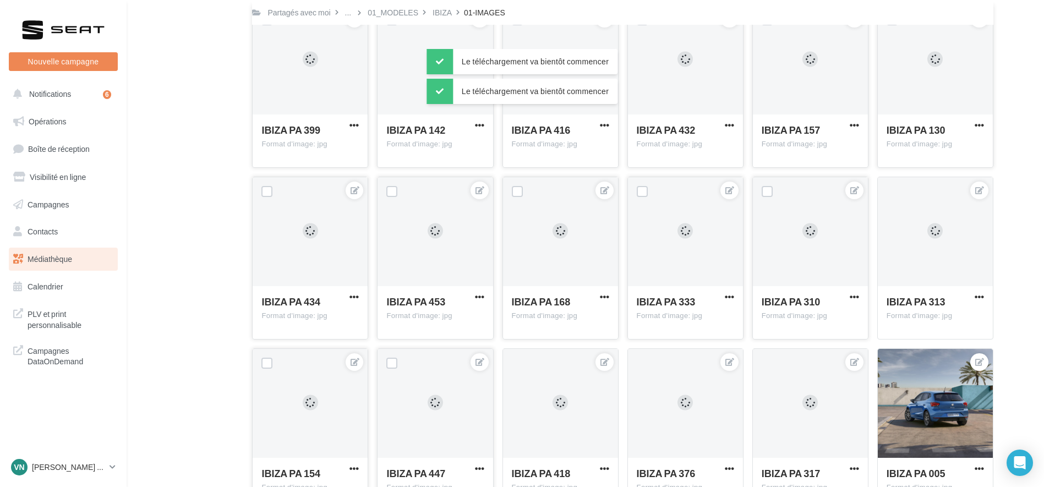
scroll to position [1464, 0]
click at [728, 297] on span "button" at bounding box center [729, 296] width 9 height 9
click at [695, 349] on button "Télécharger" at bounding box center [679, 347] width 113 height 29
click at [984, 316] on div "IBIZA PA 313 Format d'image: jpg" at bounding box center [935, 312] width 115 height 52
click at [856, 298] on span "button" at bounding box center [854, 296] width 9 height 9
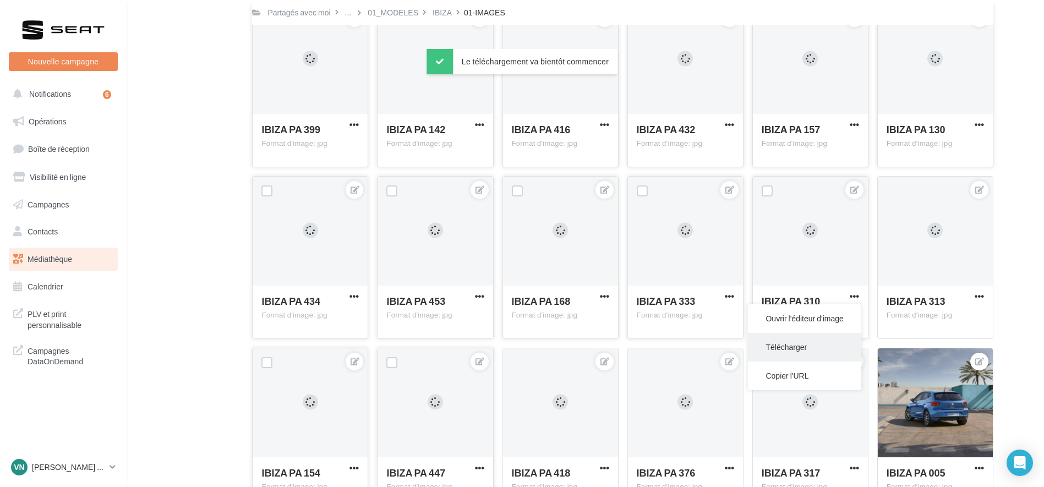
click at [832, 348] on button "Télécharger" at bounding box center [804, 347] width 113 height 29
click at [985, 296] on button "button" at bounding box center [979, 297] width 14 height 11
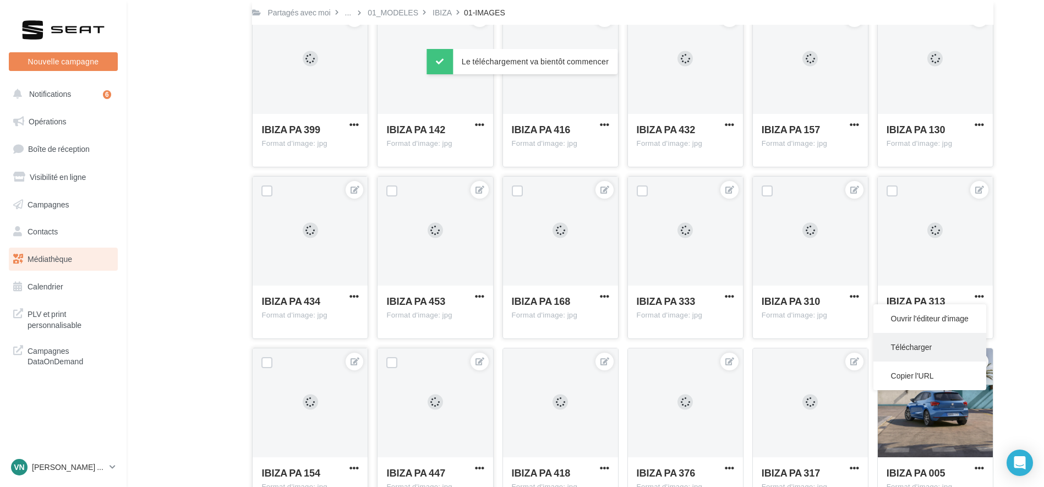
click at [907, 348] on button "Télécharger" at bounding box center [929, 347] width 113 height 29
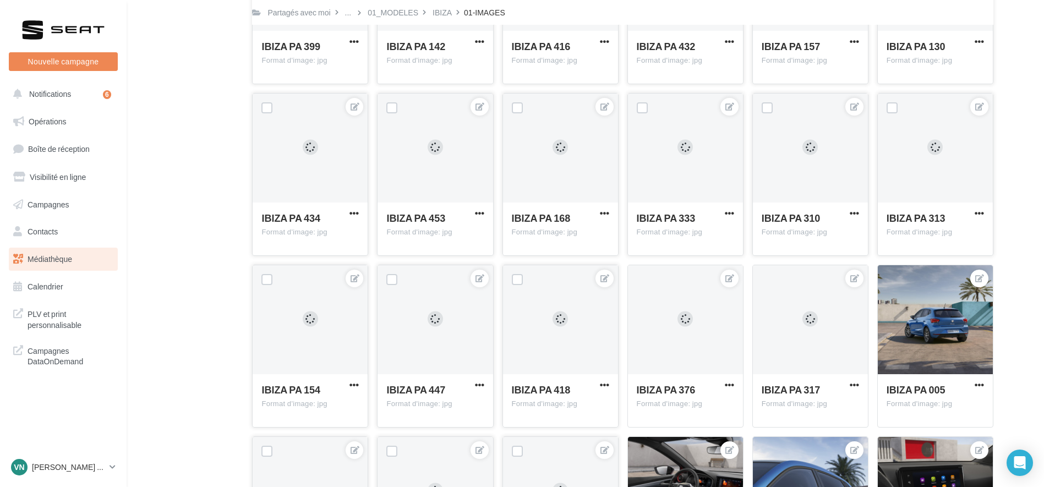
scroll to position [1547, 0]
click at [726, 384] on span "button" at bounding box center [729, 385] width 9 height 9
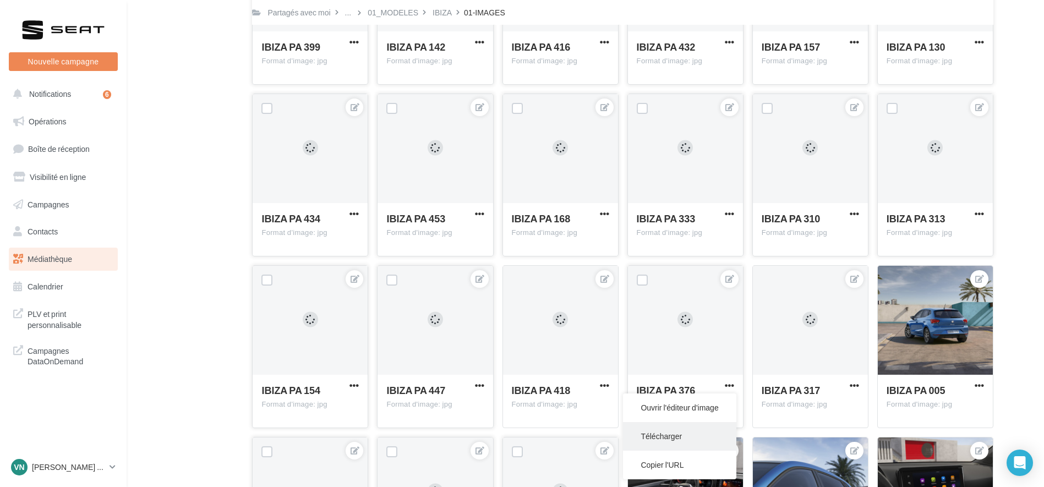
click at [662, 438] on button "Télécharger" at bounding box center [679, 436] width 113 height 29
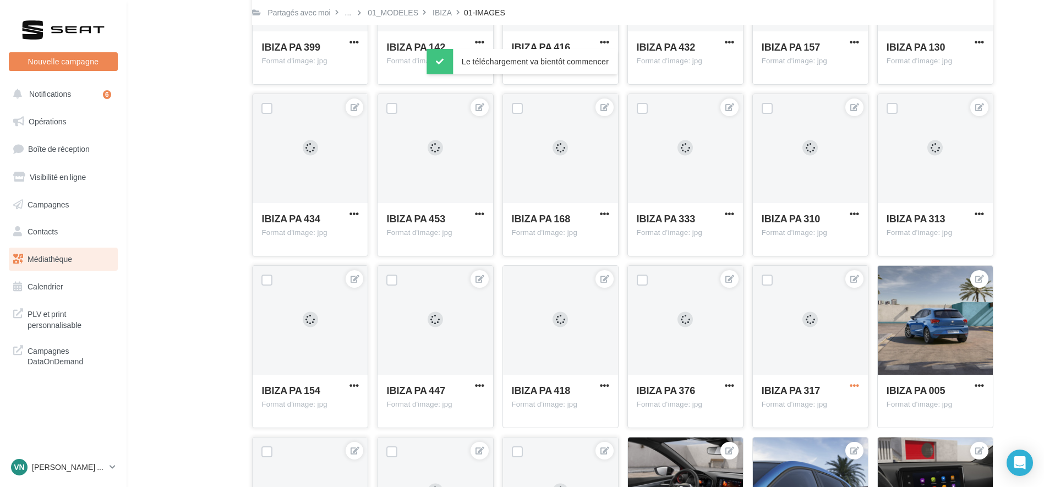
click at [854, 383] on span "button" at bounding box center [854, 385] width 9 height 9
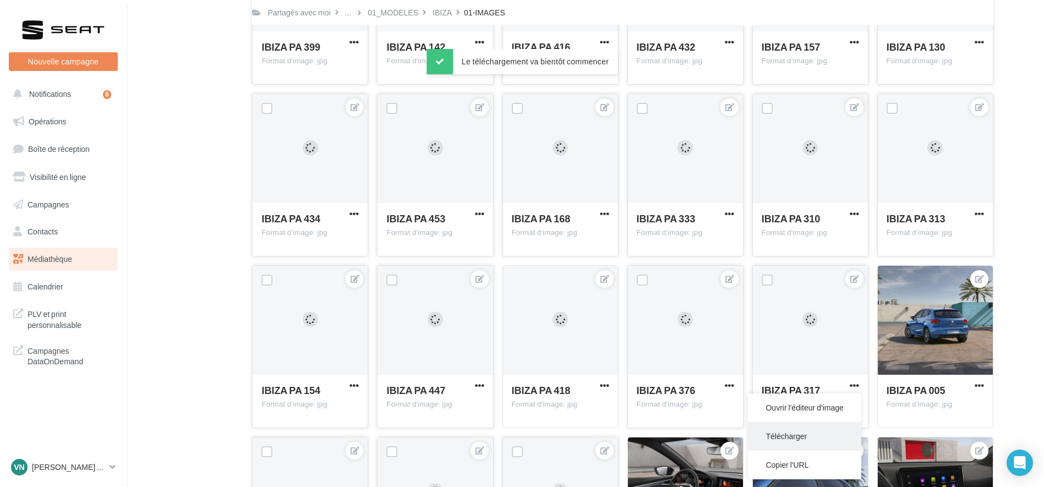
click at [780, 433] on button "Télécharger" at bounding box center [804, 436] width 113 height 29
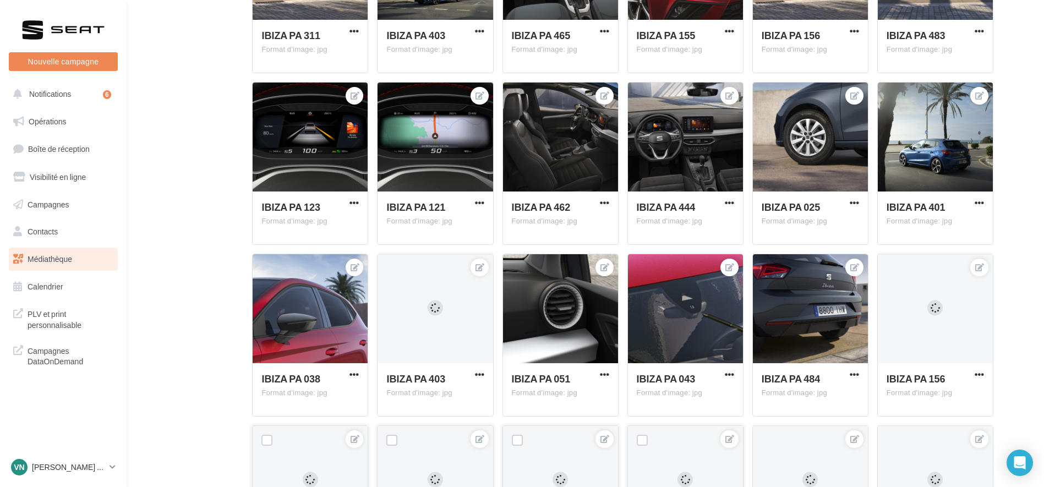
scroll to position [0, 0]
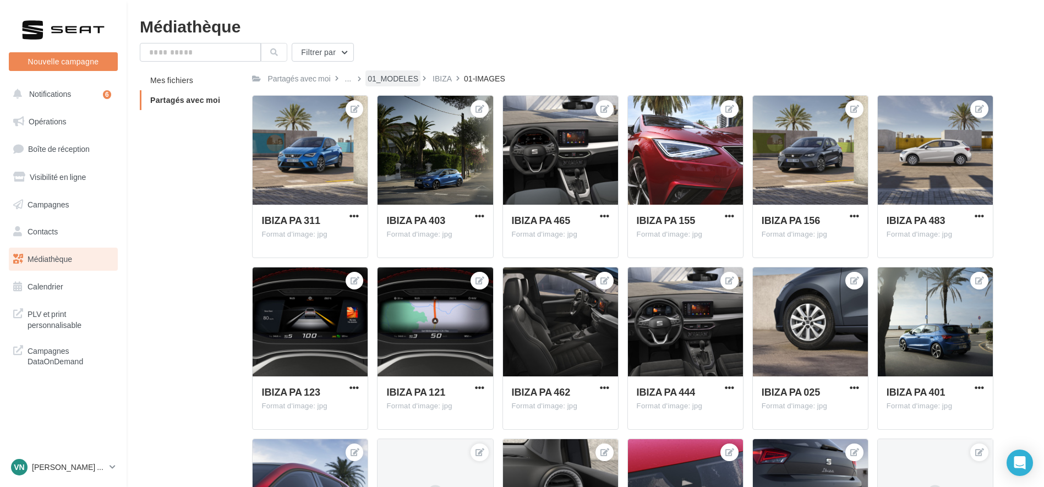
click at [392, 77] on div "01_MODELES" at bounding box center [393, 78] width 51 height 11
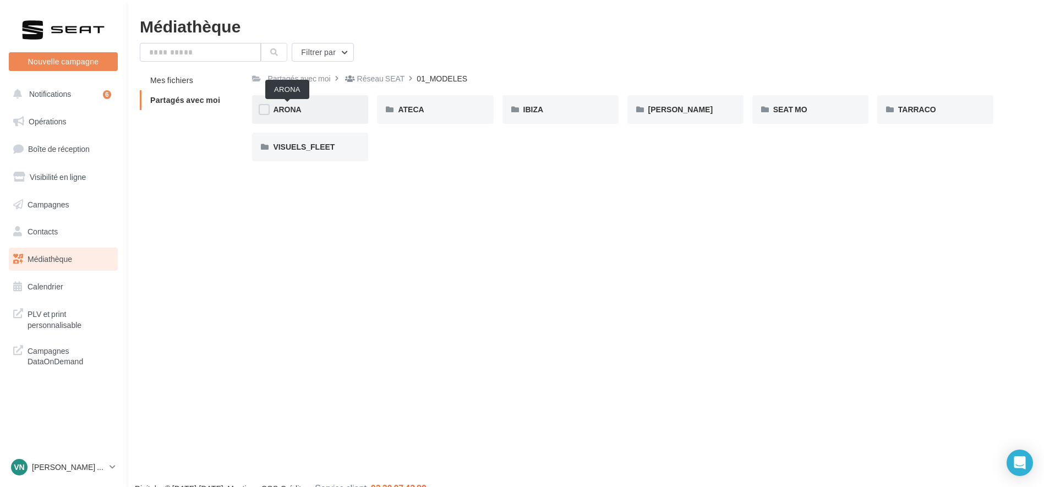
click at [300, 105] on span "ARONA" at bounding box center [287, 109] width 28 height 9
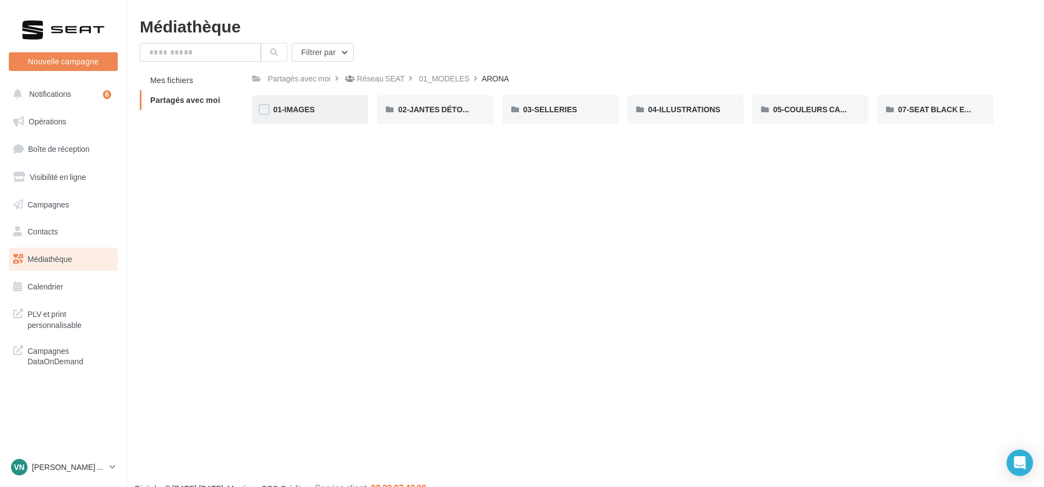
click at [335, 112] on div "01-IMAGES" at bounding box center [310, 109] width 74 height 11
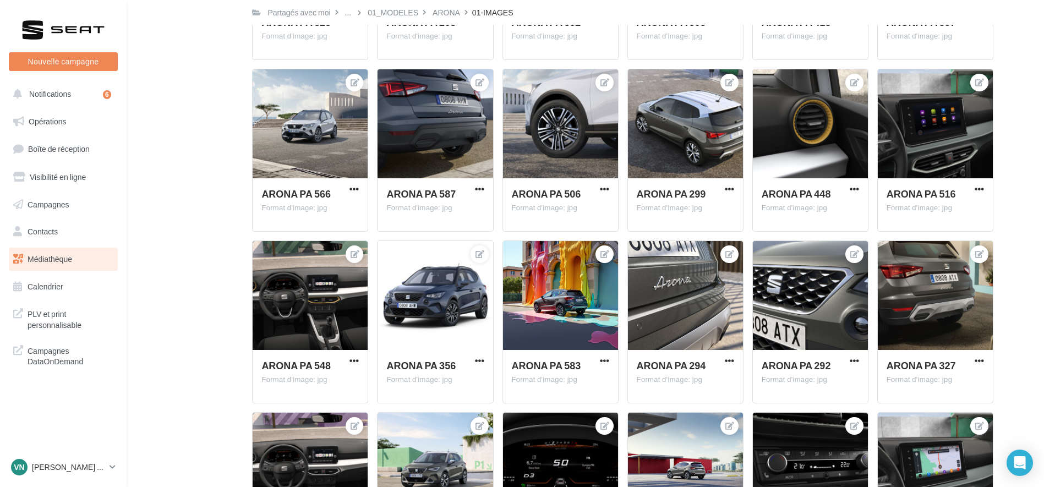
scroll to position [1229, 0]
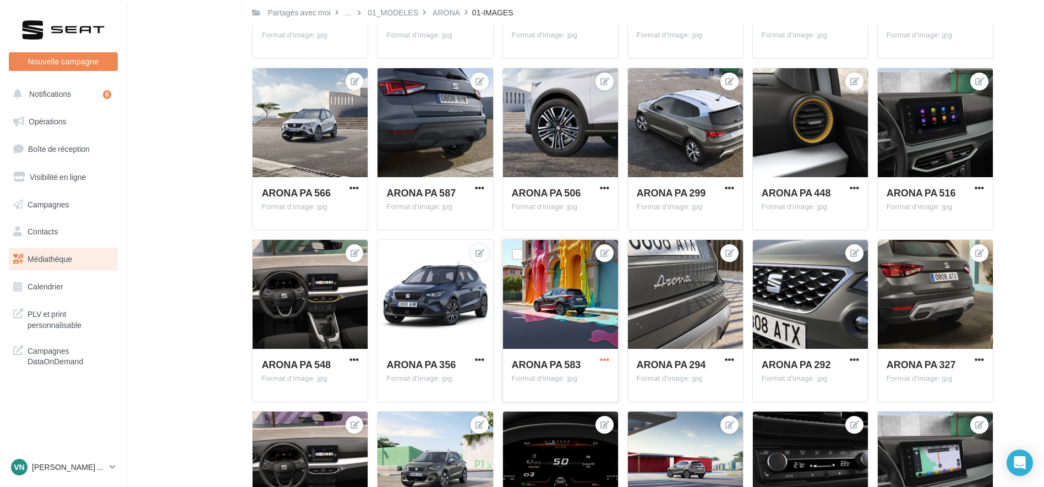
click at [604, 362] on span "button" at bounding box center [604, 359] width 9 height 9
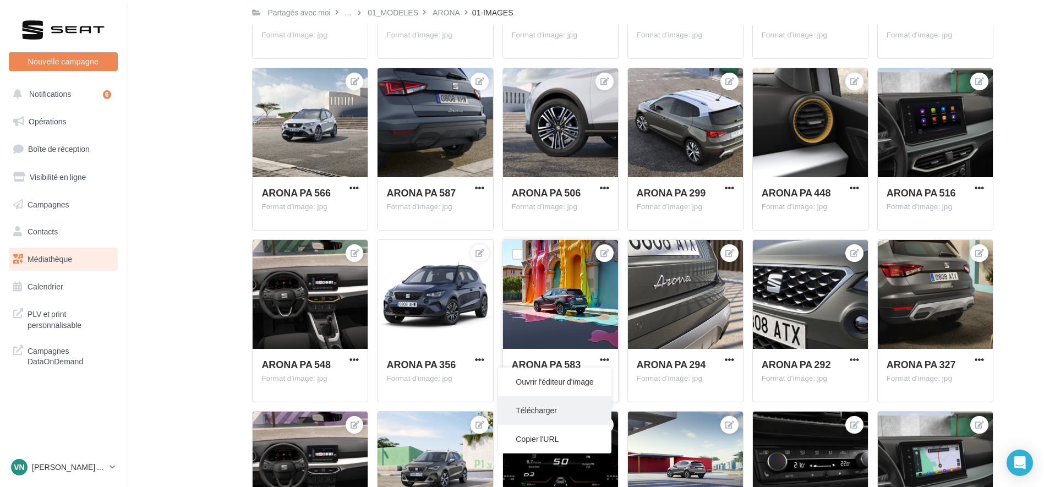
click at [555, 402] on button "Télécharger" at bounding box center [554, 410] width 113 height 29
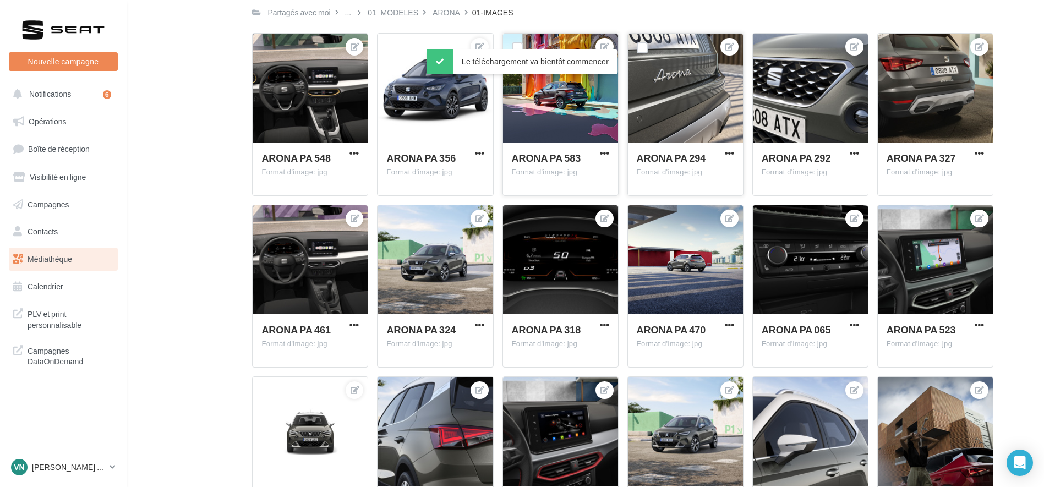
scroll to position [1436, 0]
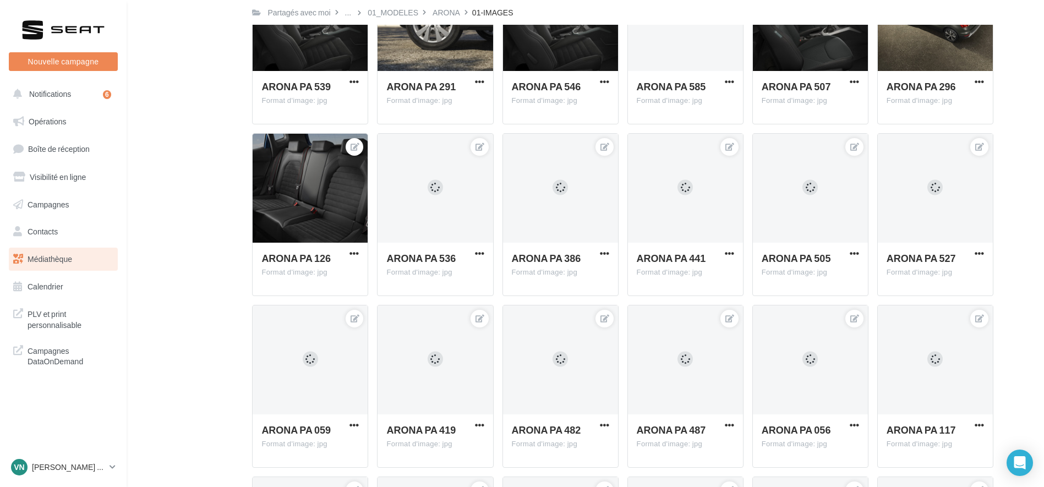
scroll to position [3839, 0]
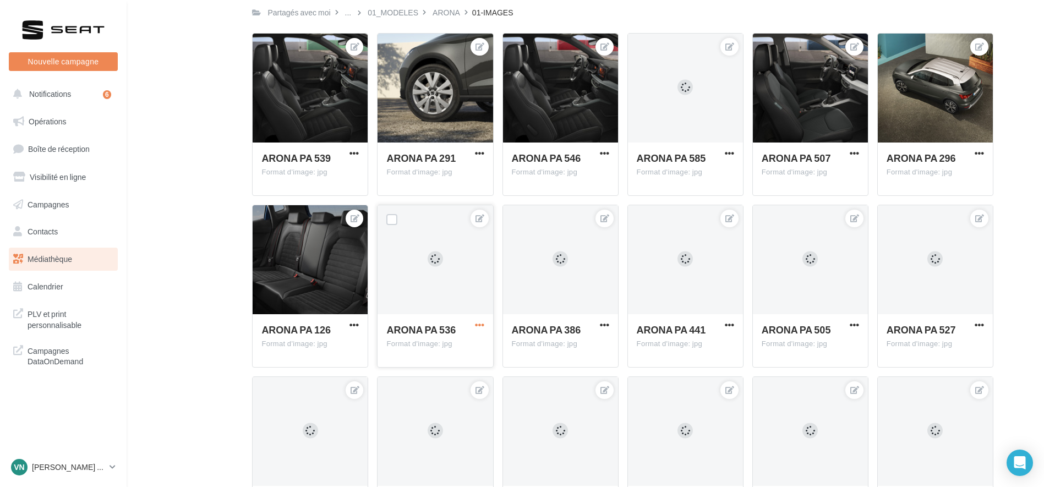
click at [478, 324] on span "button" at bounding box center [479, 324] width 9 height 9
click at [457, 374] on button "Télécharger" at bounding box center [429, 376] width 113 height 29
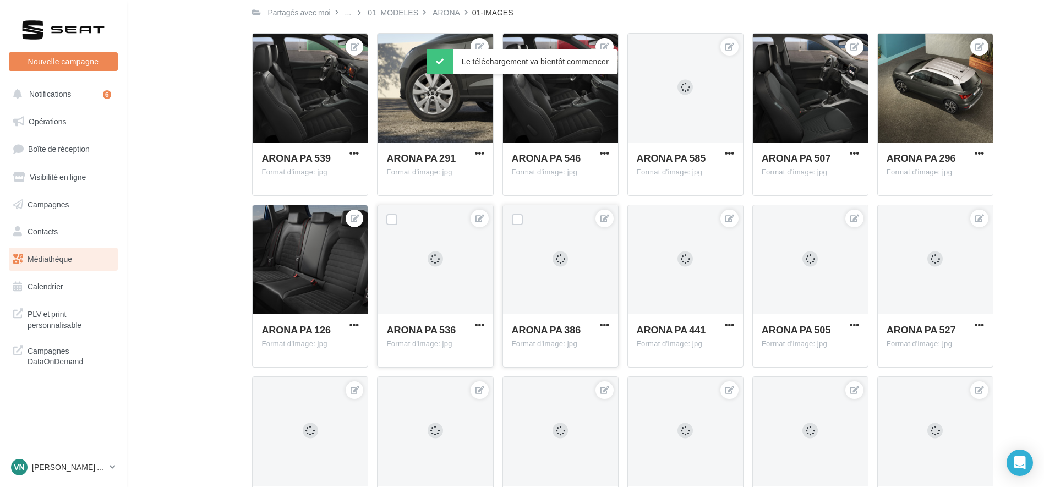
click at [606, 318] on div "ARONA [GEOGRAPHIC_DATA] 386 Format d'image: jpg" at bounding box center [560, 340] width 115 height 52
click at [605, 323] on span "button" at bounding box center [604, 324] width 9 height 9
click at [574, 369] on button "Télécharger" at bounding box center [554, 376] width 113 height 29
click at [720, 323] on div "ARONA [GEOGRAPHIC_DATA] 441 Format d'image: jpg" at bounding box center [685, 340] width 115 height 52
click at [714, 334] on div "ARONA PA 441" at bounding box center [679, 331] width 84 height 16
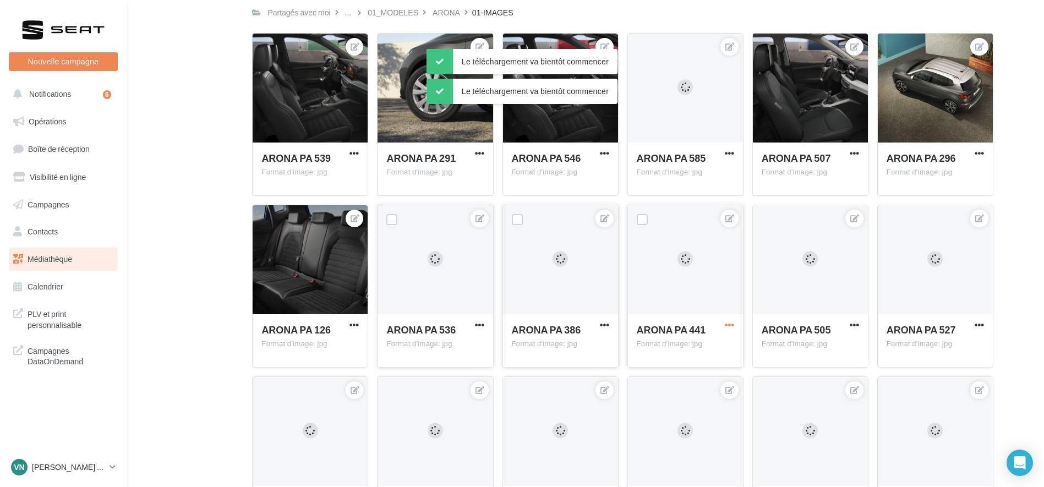
click at [729, 324] on span "button" at bounding box center [729, 324] width 9 height 9
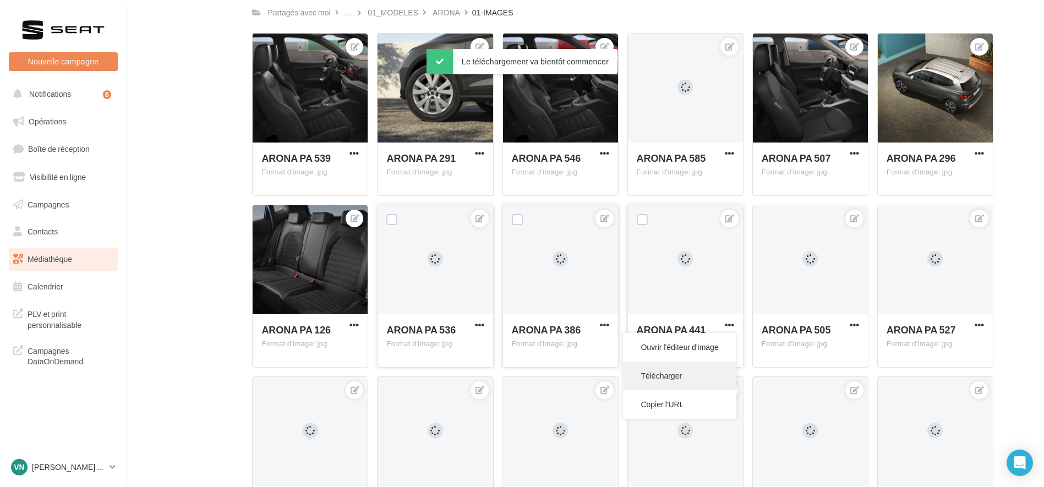
click at [694, 385] on button "Télécharger" at bounding box center [679, 376] width 113 height 29
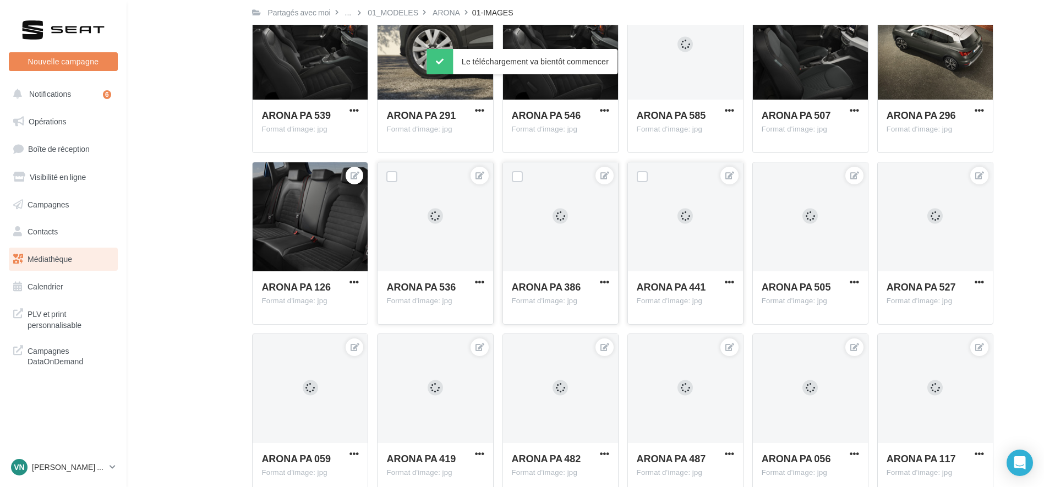
scroll to position [4040, 0]
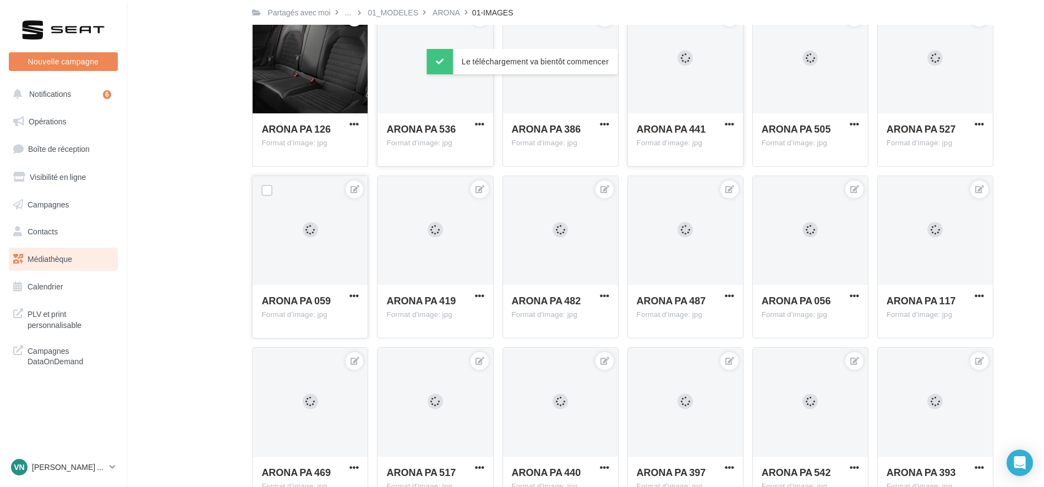
click at [349, 296] on button "button" at bounding box center [354, 296] width 14 height 11
click at [339, 354] on button "Télécharger" at bounding box center [304, 346] width 113 height 29
click at [488, 293] on div "ARONA [GEOGRAPHIC_DATA] 419 Format d'image: jpg" at bounding box center [435, 311] width 115 height 52
click at [480, 296] on span "button" at bounding box center [479, 295] width 9 height 9
click at [462, 342] on button "Télécharger" at bounding box center [429, 346] width 113 height 29
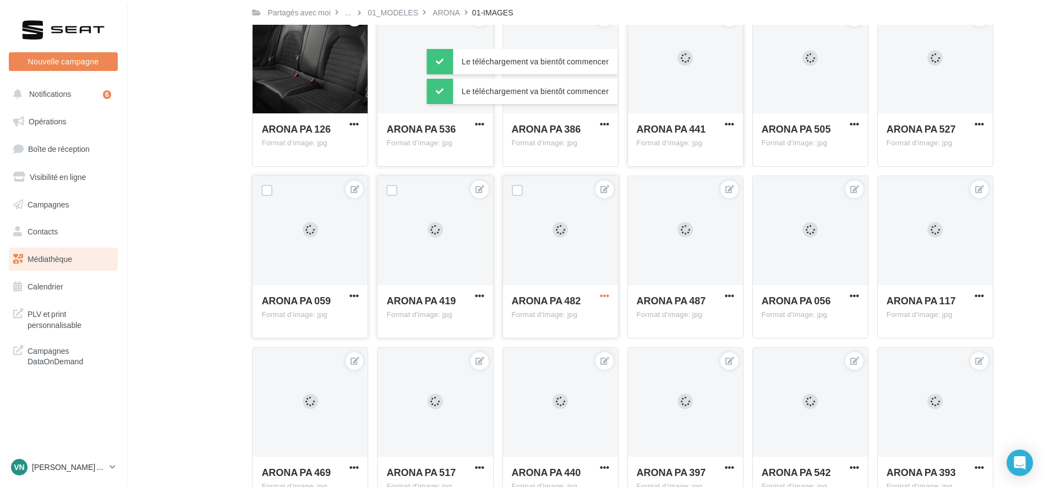
click at [603, 298] on span "button" at bounding box center [604, 295] width 9 height 9
click at [574, 352] on button "Télécharger" at bounding box center [554, 346] width 113 height 29
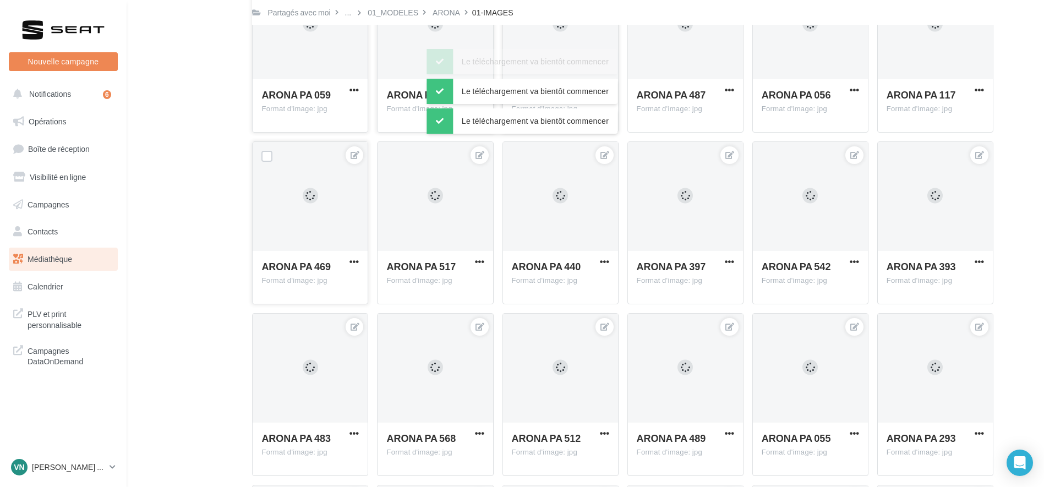
scroll to position [4255, 0]
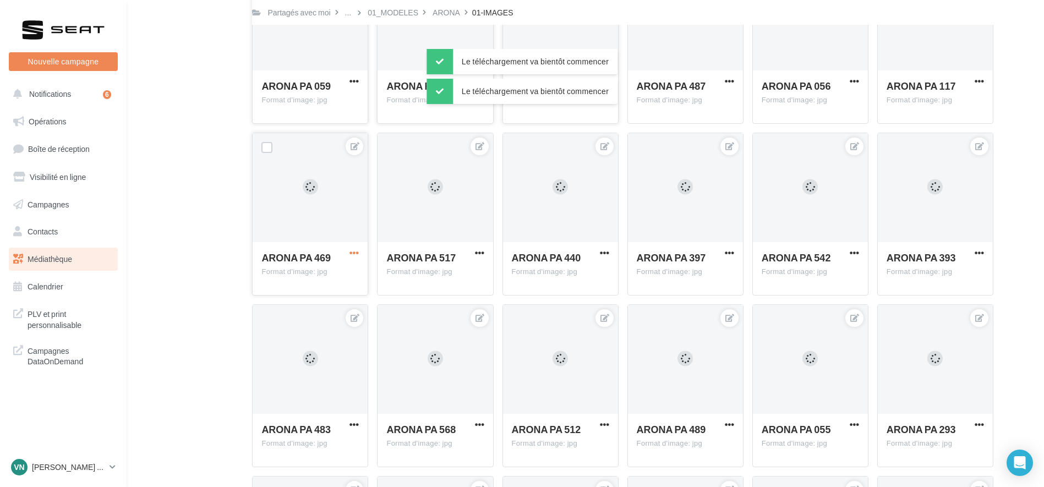
click at [353, 254] on span "button" at bounding box center [353, 252] width 9 height 9
click at [340, 307] on button "Télécharger" at bounding box center [304, 303] width 113 height 29
click at [476, 254] on span "button" at bounding box center [479, 252] width 9 height 9
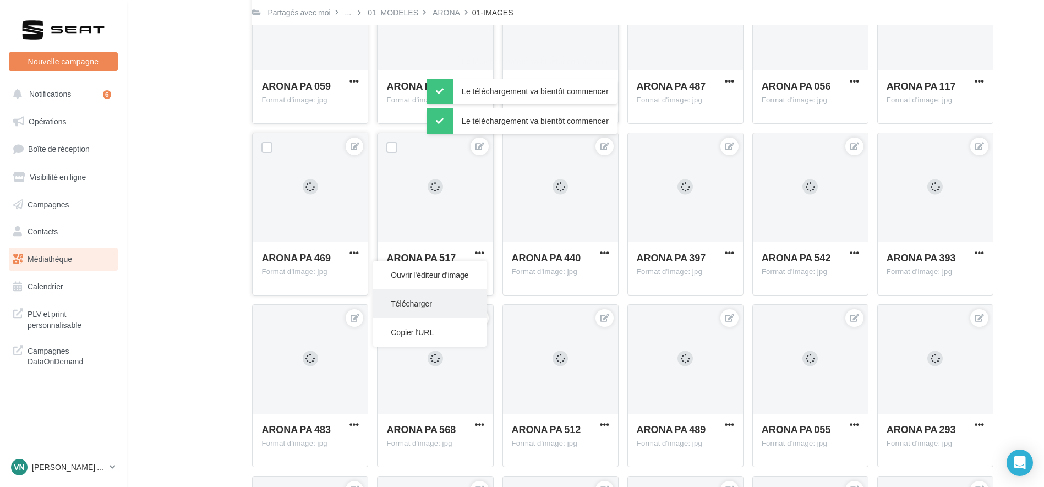
click at [449, 307] on button "Télécharger" at bounding box center [429, 303] width 113 height 29
click at [600, 247] on div "ARONA [GEOGRAPHIC_DATA] 440 Format d'image: jpg" at bounding box center [560, 268] width 115 height 52
click at [602, 250] on span "button" at bounding box center [604, 252] width 9 height 9
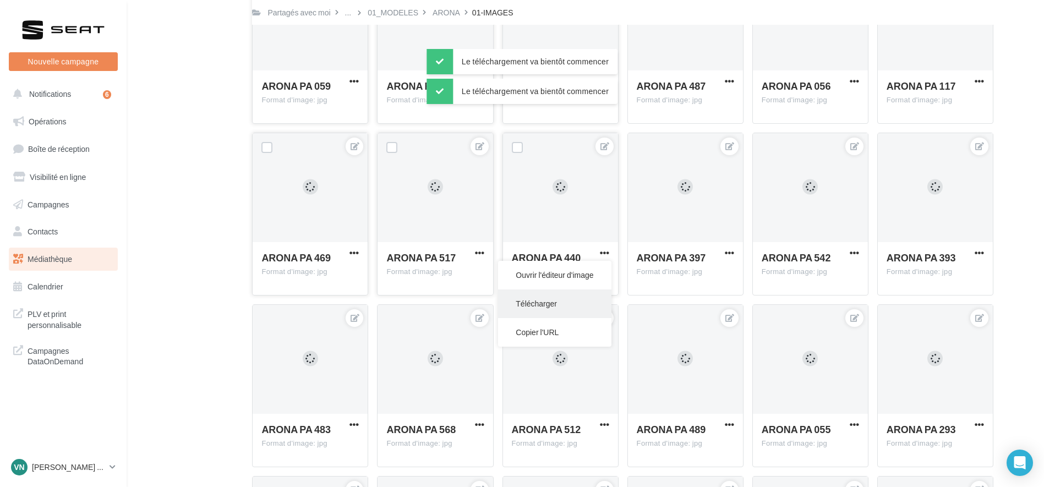
click at [569, 309] on button "Télécharger" at bounding box center [554, 303] width 113 height 29
click at [728, 260] on div "ARONA PA 397" at bounding box center [685, 259] width 97 height 16
click at [727, 253] on span "button" at bounding box center [729, 252] width 9 height 9
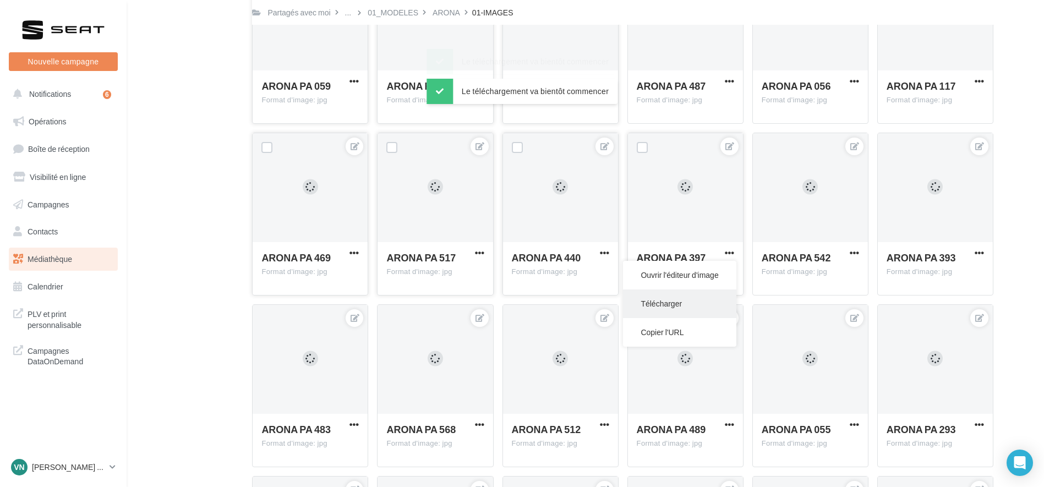
click at [678, 315] on button "Télécharger" at bounding box center [679, 303] width 113 height 29
click at [357, 425] on span "button" at bounding box center [353, 424] width 9 height 9
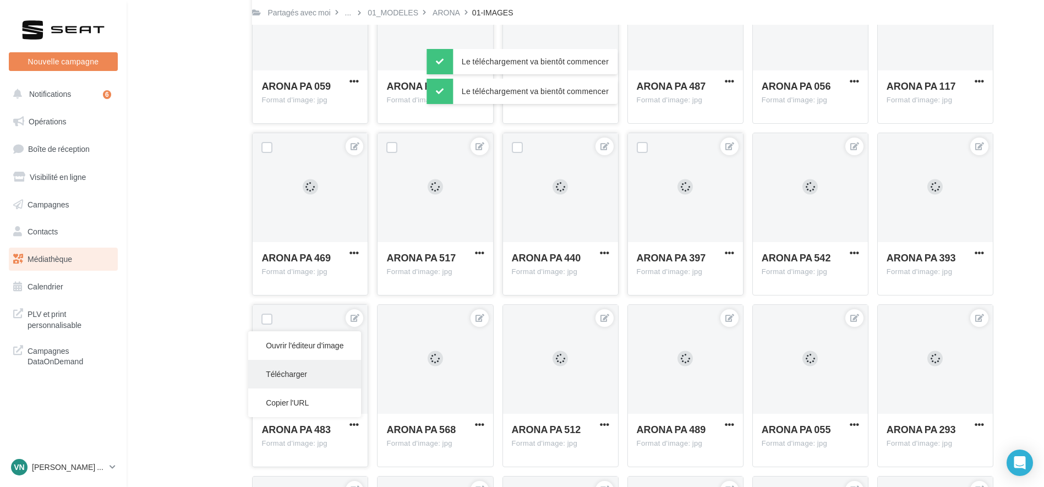
click at [301, 384] on button "Télécharger" at bounding box center [304, 374] width 113 height 29
click at [478, 425] on span "button" at bounding box center [479, 424] width 9 height 9
click at [439, 376] on button "Télécharger" at bounding box center [429, 374] width 113 height 29
click at [600, 420] on span "button" at bounding box center [604, 424] width 9 height 9
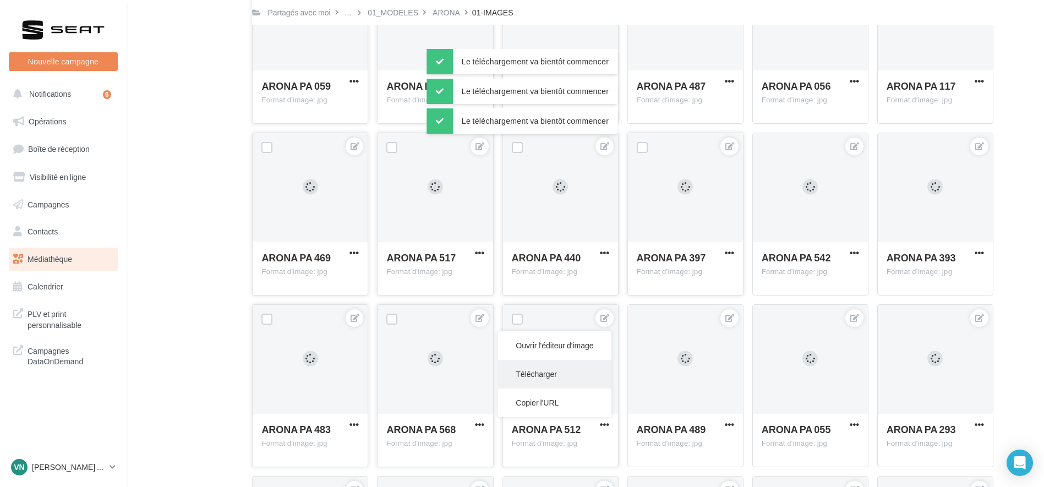
click at [549, 371] on button "Télécharger" at bounding box center [554, 374] width 113 height 29
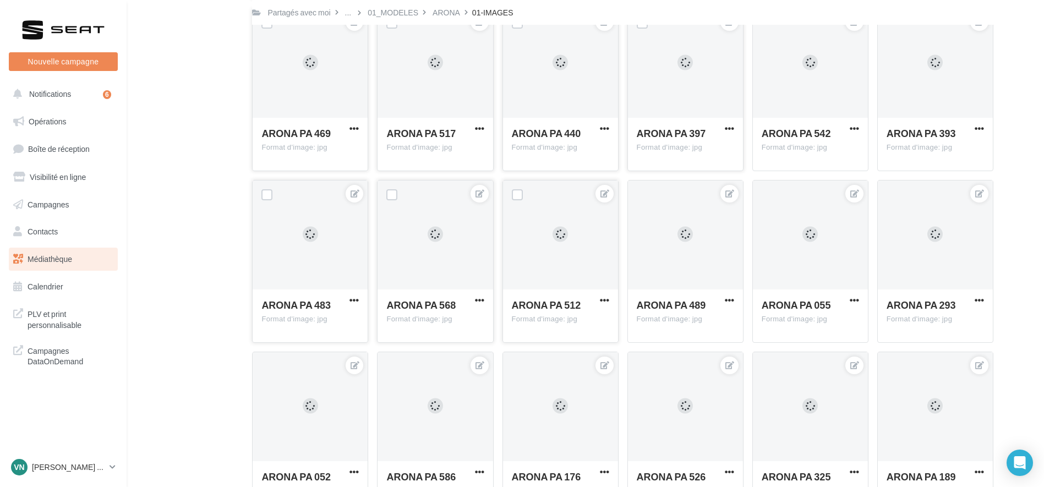
scroll to position [4381, 0]
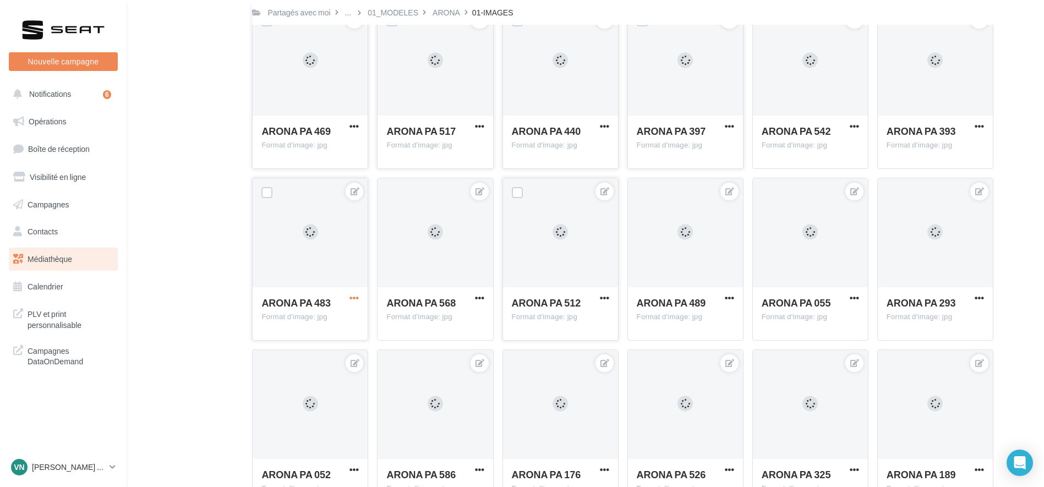
click at [352, 298] on span "button" at bounding box center [353, 297] width 9 height 9
click at [315, 347] on button "Télécharger" at bounding box center [304, 349] width 113 height 29
click at [479, 299] on span "button" at bounding box center [479, 297] width 9 height 9
click at [447, 349] on button "Télécharger" at bounding box center [429, 349] width 113 height 29
click at [601, 299] on span "button" at bounding box center [604, 297] width 9 height 9
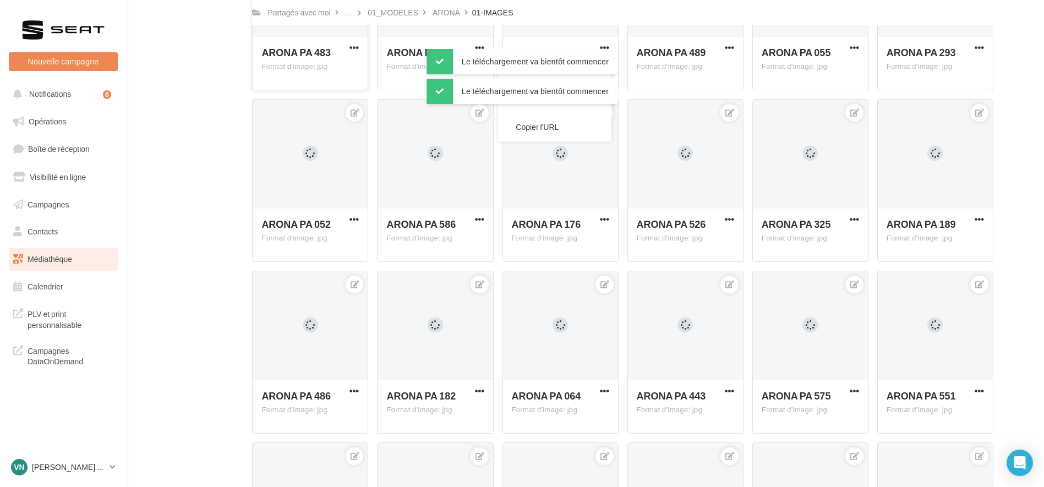
scroll to position [4635, 0]
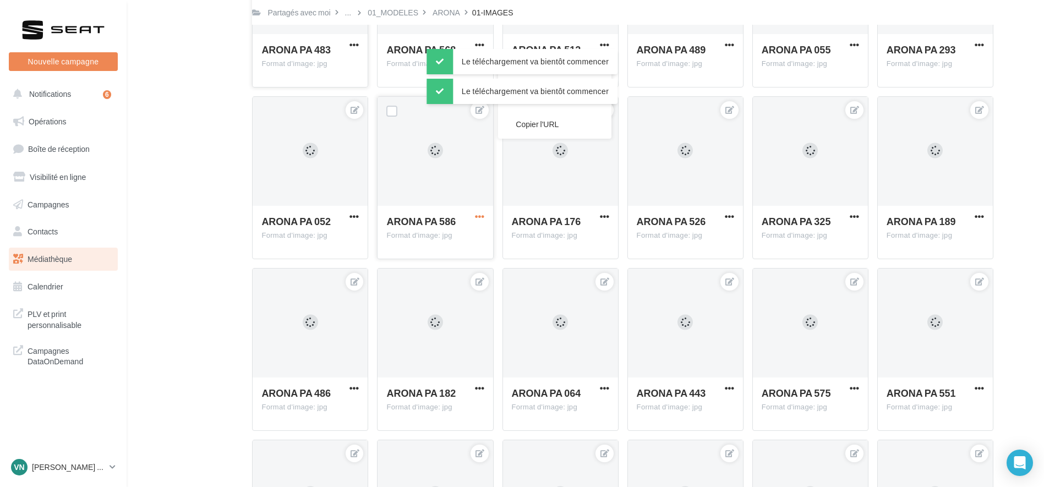
click at [484, 220] on span "button" at bounding box center [479, 216] width 9 height 9
click at [449, 283] on button "Copier l'URL" at bounding box center [429, 296] width 113 height 29
click at [475, 219] on span "button" at bounding box center [479, 216] width 9 height 9
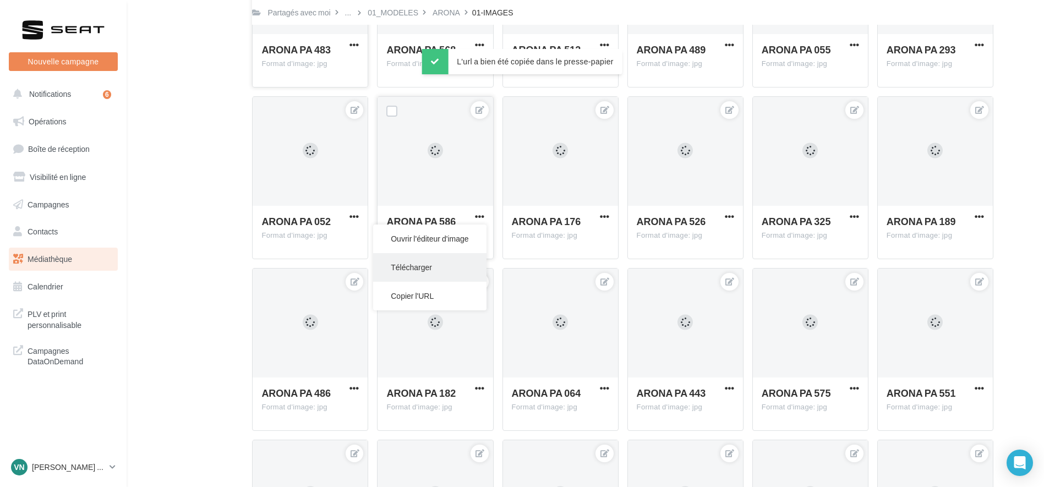
click at [448, 266] on button "Télécharger" at bounding box center [429, 267] width 113 height 29
click at [600, 216] on span "button" at bounding box center [604, 216] width 9 height 9
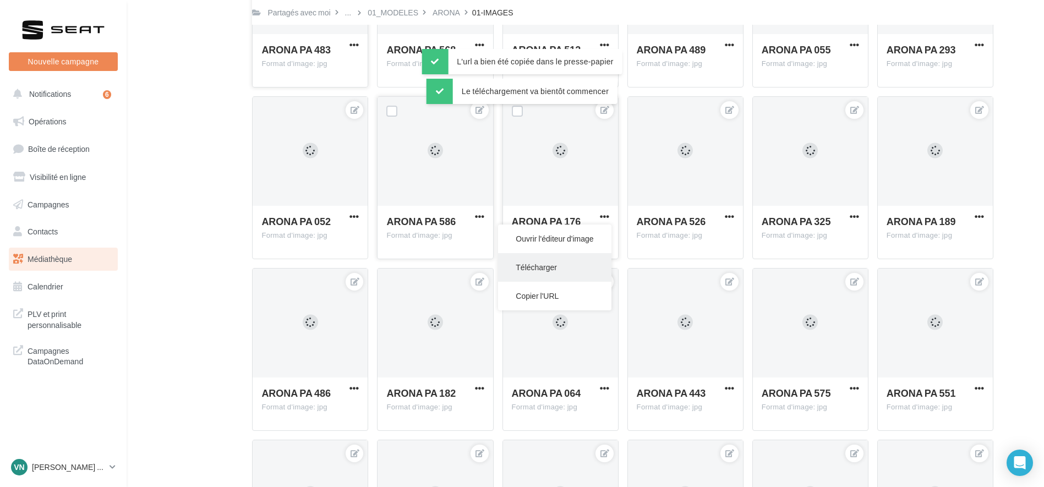
click at [560, 278] on button "Télécharger" at bounding box center [554, 267] width 113 height 29
click at [348, 217] on button "button" at bounding box center [354, 217] width 14 height 11
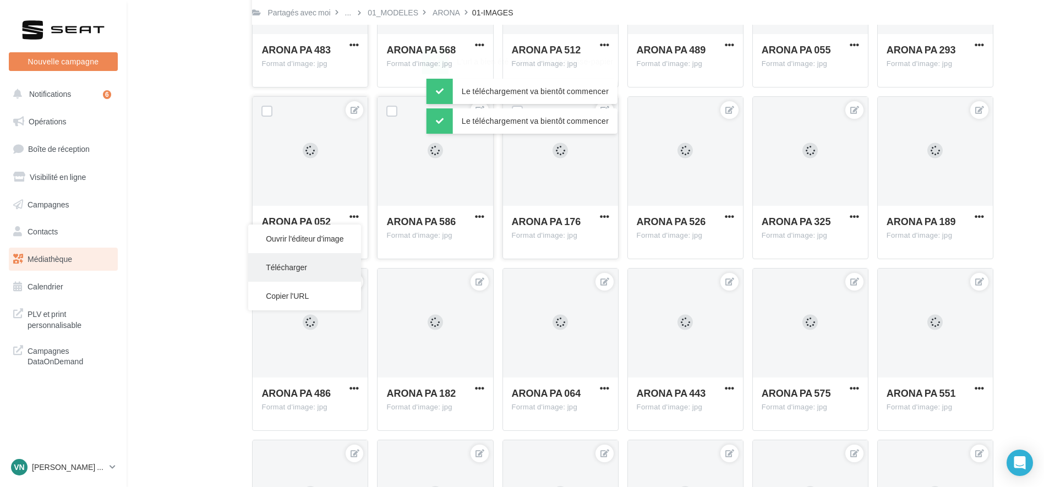
click at [324, 275] on button "Télécharger" at bounding box center [304, 267] width 113 height 29
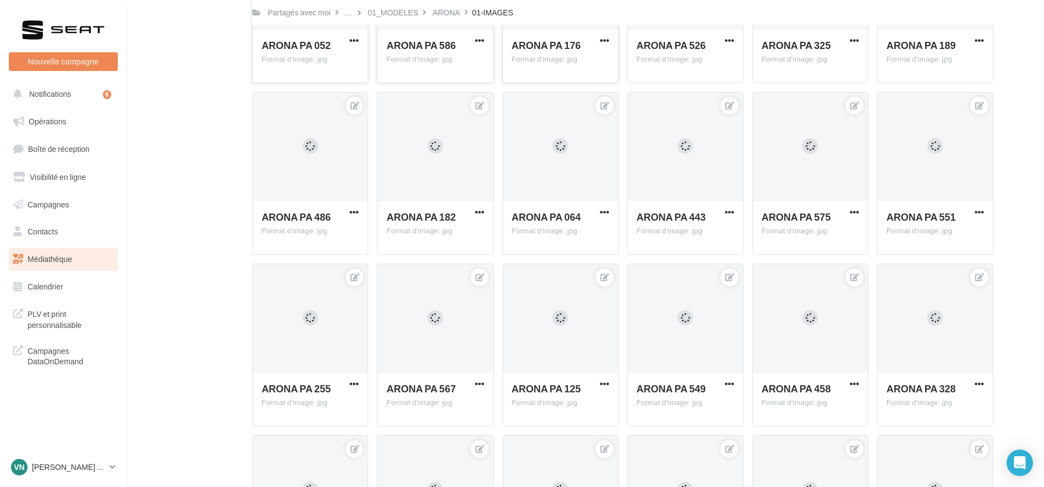
scroll to position [4821, 0]
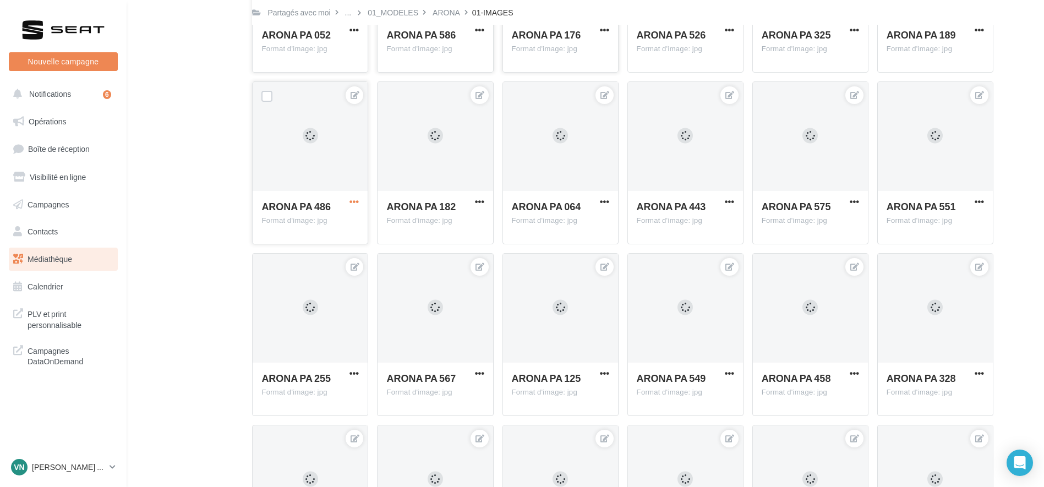
click at [354, 204] on span "button" at bounding box center [353, 201] width 9 height 9
click at [323, 254] on button "Télécharger" at bounding box center [304, 252] width 113 height 29
click at [479, 204] on span "button" at bounding box center [479, 201] width 9 height 9
click at [444, 268] on button "Copier l'URL" at bounding box center [429, 281] width 113 height 29
click at [478, 203] on span "button" at bounding box center [479, 201] width 9 height 9
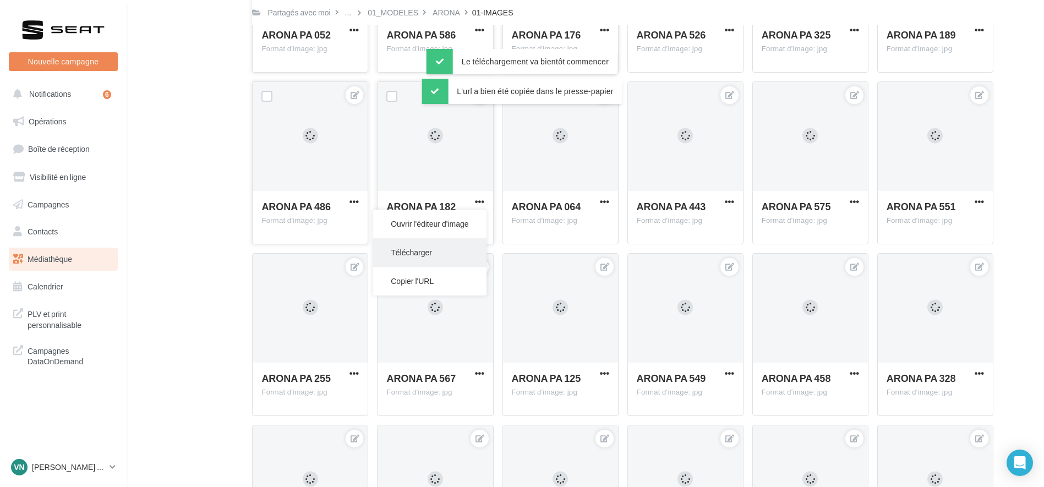
click at [450, 239] on button "Télécharger" at bounding box center [429, 252] width 113 height 29
click at [602, 204] on span "button" at bounding box center [604, 201] width 9 height 9
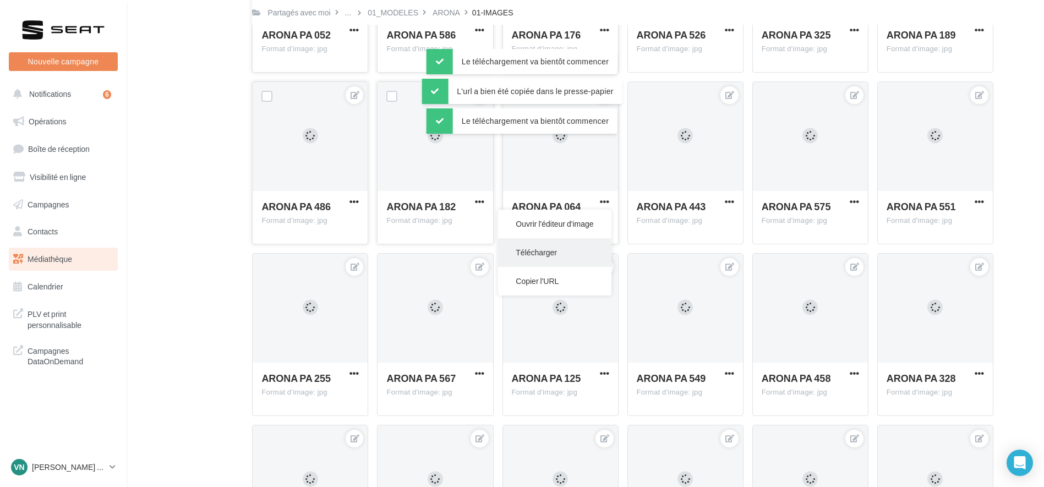
click at [557, 255] on button "Télécharger" at bounding box center [554, 252] width 113 height 29
click at [348, 375] on button "button" at bounding box center [354, 374] width 14 height 11
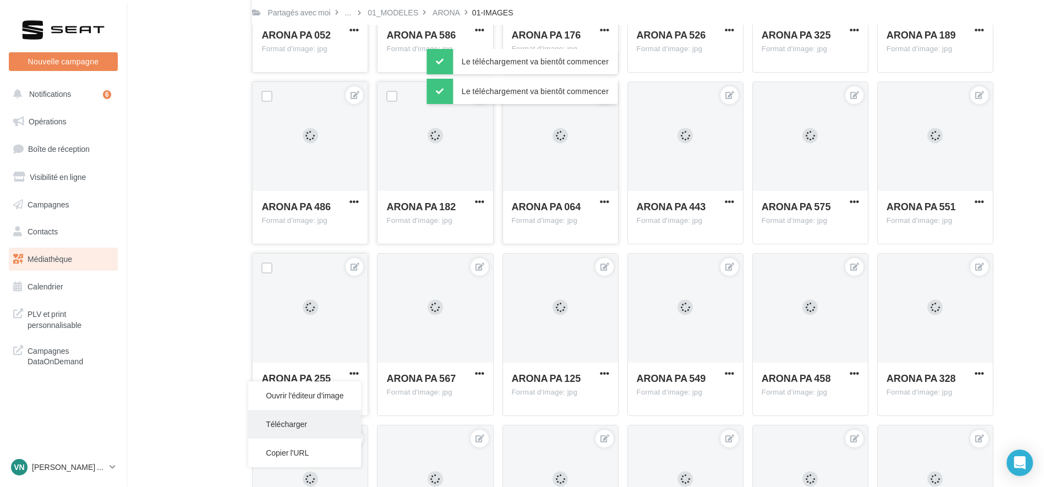
click at [305, 417] on button "Télécharger" at bounding box center [304, 424] width 113 height 29
click at [470, 376] on div "ARONA PA 567" at bounding box center [428, 379] width 84 height 16
click at [479, 374] on span "button" at bounding box center [479, 373] width 9 height 9
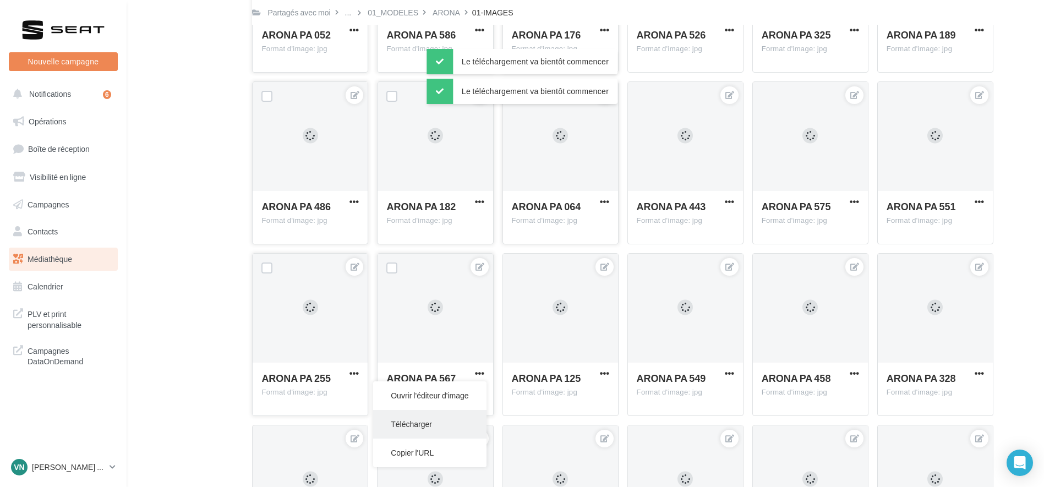
click at [428, 416] on button "Télécharger" at bounding box center [429, 424] width 113 height 29
click at [610, 369] on button "button" at bounding box center [605, 374] width 14 height 11
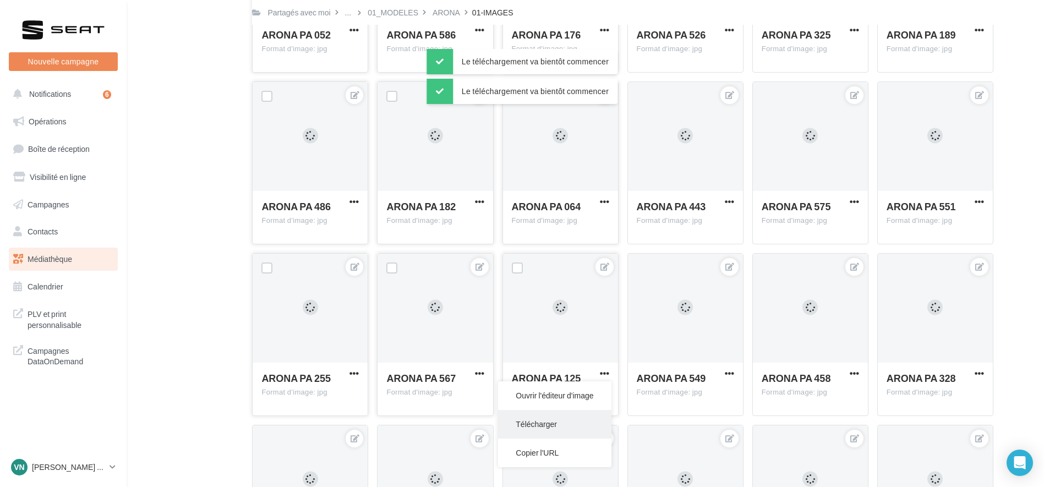
click at [534, 428] on button "Télécharger" at bounding box center [554, 424] width 113 height 29
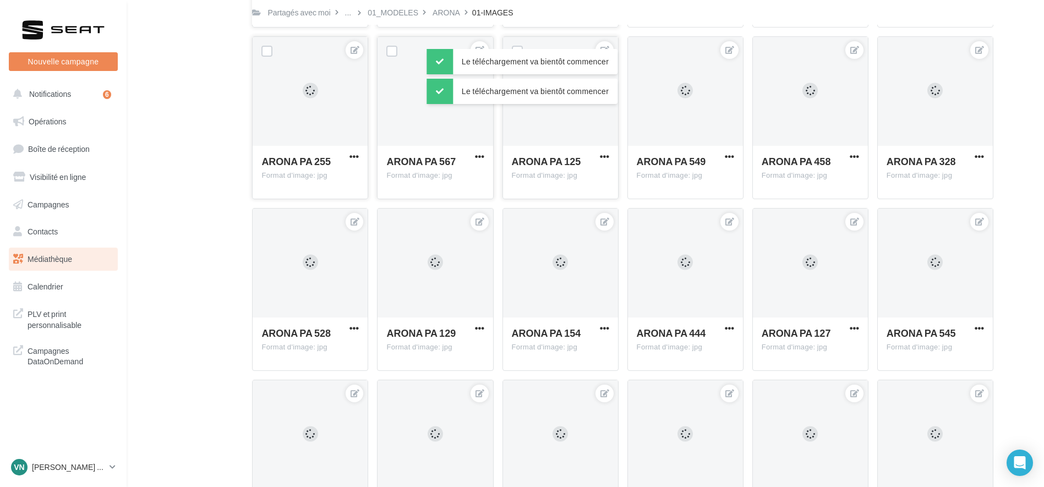
scroll to position [5042, 0]
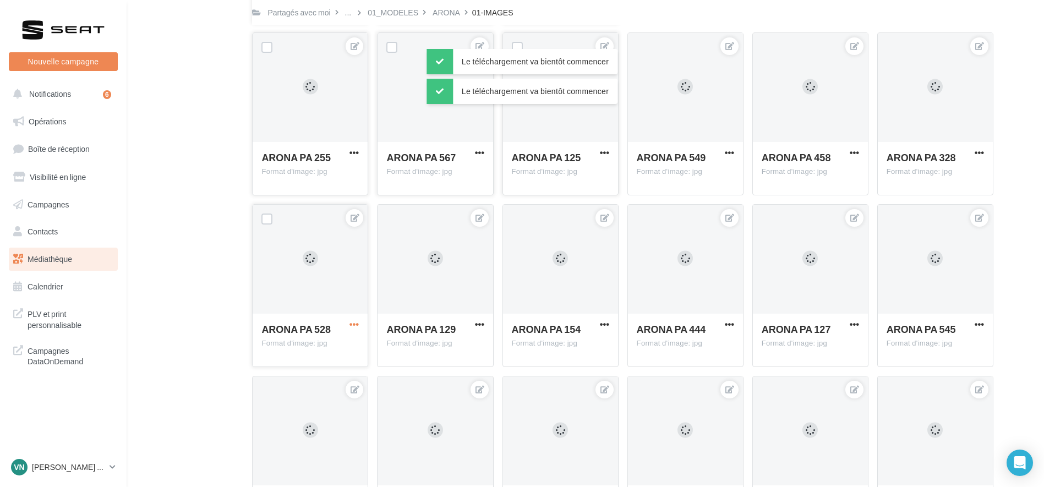
click at [354, 320] on span "button" at bounding box center [353, 324] width 9 height 9
click at [312, 374] on button "Télécharger" at bounding box center [304, 375] width 113 height 29
click at [481, 321] on span "button" at bounding box center [479, 324] width 9 height 9
click at [435, 380] on button "Télécharger" at bounding box center [429, 375] width 113 height 29
click at [608, 326] on span "button" at bounding box center [604, 324] width 9 height 9
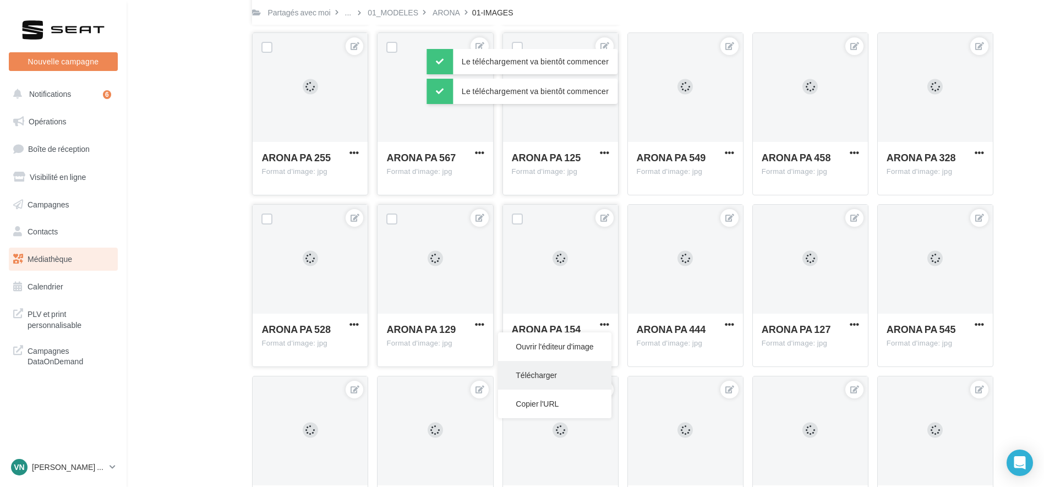
click at [543, 370] on button "Télécharger" at bounding box center [554, 375] width 113 height 29
click at [356, 327] on span "button" at bounding box center [353, 326] width 9 height 9
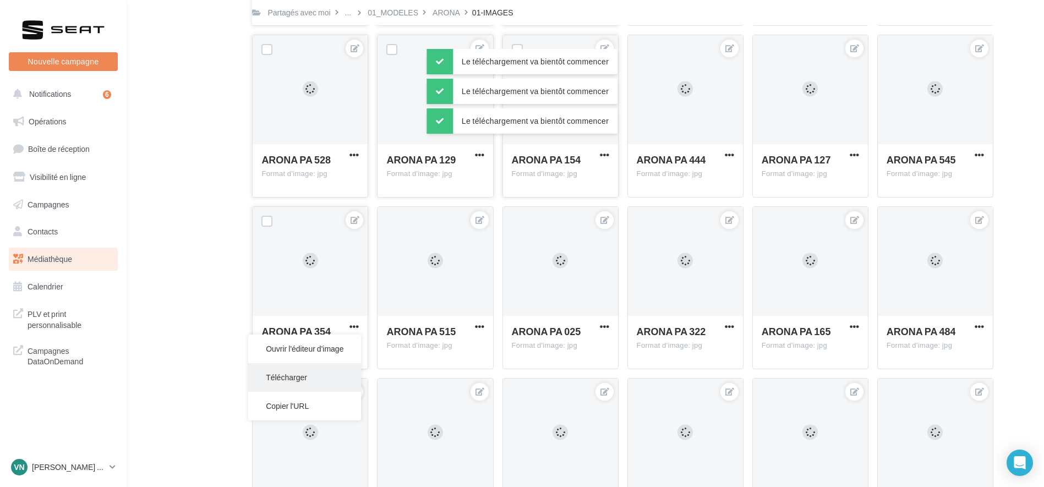
click at [323, 377] on button "Télécharger" at bounding box center [304, 377] width 113 height 29
click at [477, 329] on span "button" at bounding box center [479, 326] width 9 height 9
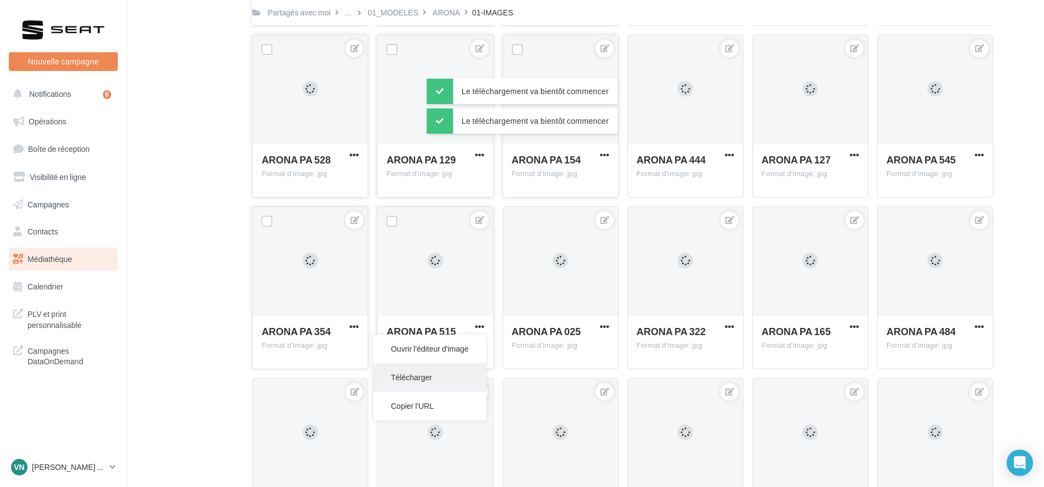
click at [409, 383] on button "Télécharger" at bounding box center [429, 377] width 113 height 29
click at [607, 326] on span "button" at bounding box center [604, 326] width 9 height 9
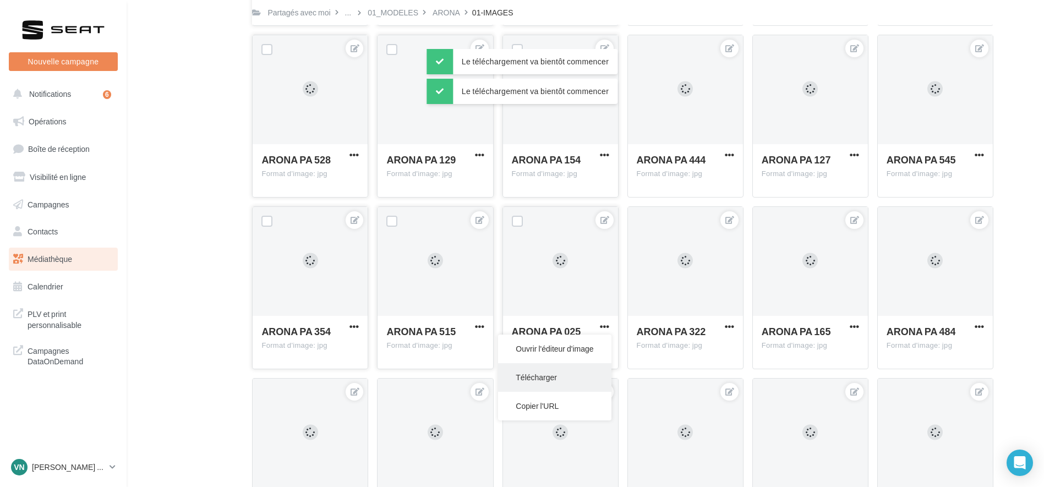
click at [525, 377] on button "Télécharger" at bounding box center [554, 377] width 113 height 29
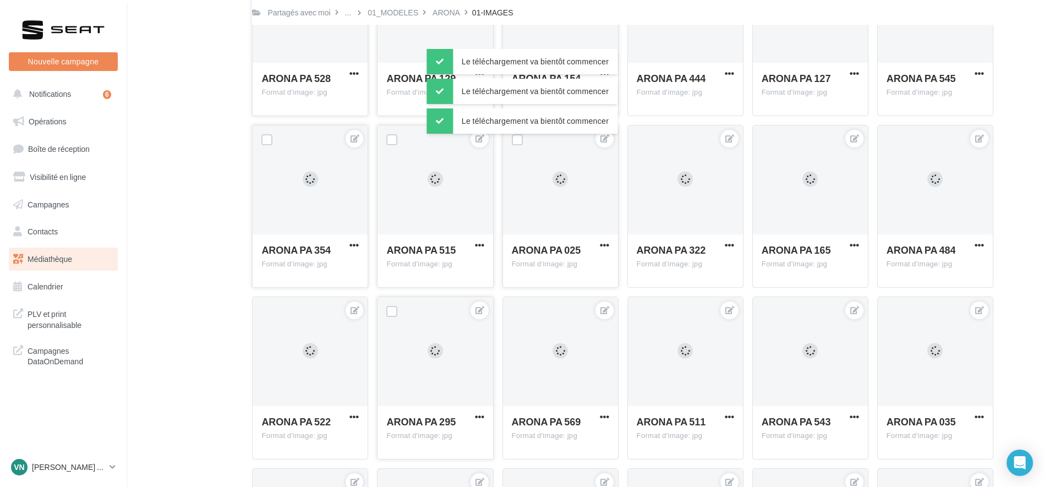
scroll to position [5358, 0]
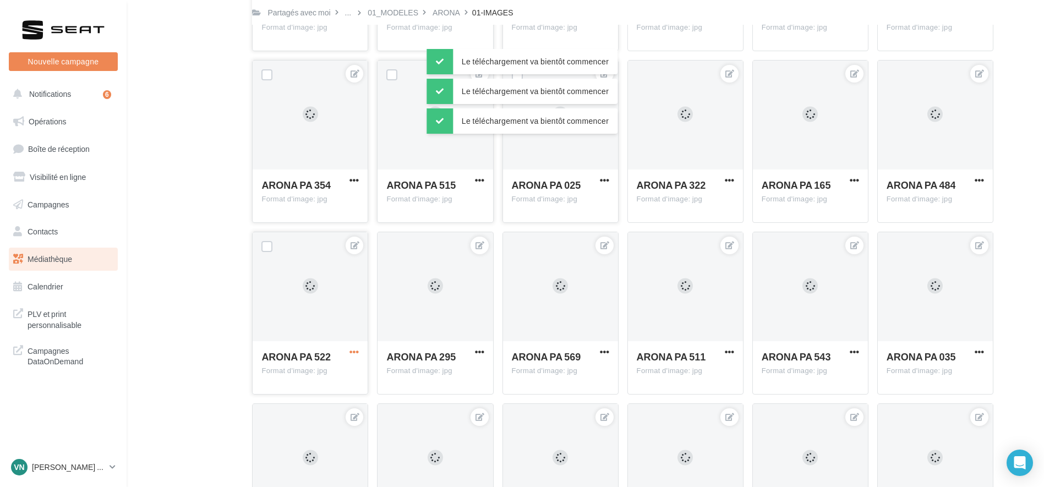
click at [350, 348] on span "button" at bounding box center [353, 351] width 9 height 9
click at [302, 411] on button "Télécharger" at bounding box center [304, 403] width 113 height 29
click at [480, 354] on span "button" at bounding box center [479, 351] width 9 height 9
click at [416, 406] on button "Télécharger" at bounding box center [429, 403] width 113 height 29
click at [604, 353] on span "button" at bounding box center [604, 351] width 9 height 9
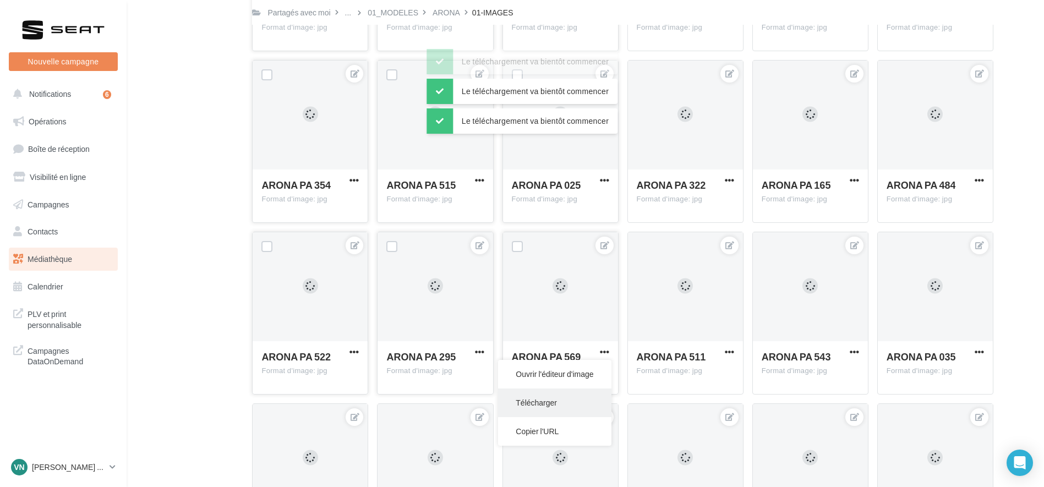
click at [544, 402] on button "Télécharger" at bounding box center [554, 403] width 113 height 29
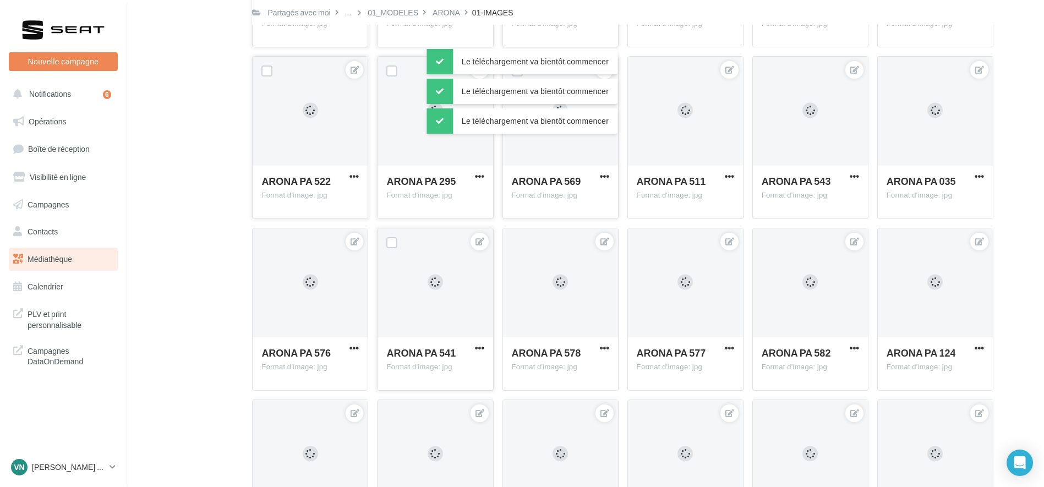
scroll to position [5534, 0]
click at [352, 348] on span "button" at bounding box center [353, 347] width 9 height 9
click at [299, 393] on button "Télécharger" at bounding box center [304, 398] width 113 height 29
click at [478, 351] on span "button" at bounding box center [479, 347] width 9 height 9
click at [414, 405] on button "Télécharger" at bounding box center [429, 398] width 113 height 29
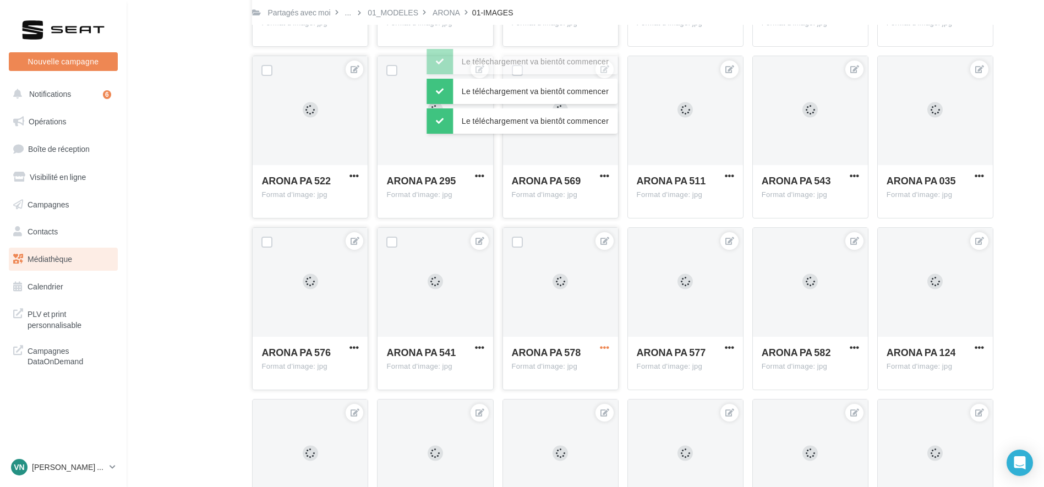
click at [607, 347] on span "button" at bounding box center [604, 347] width 9 height 9
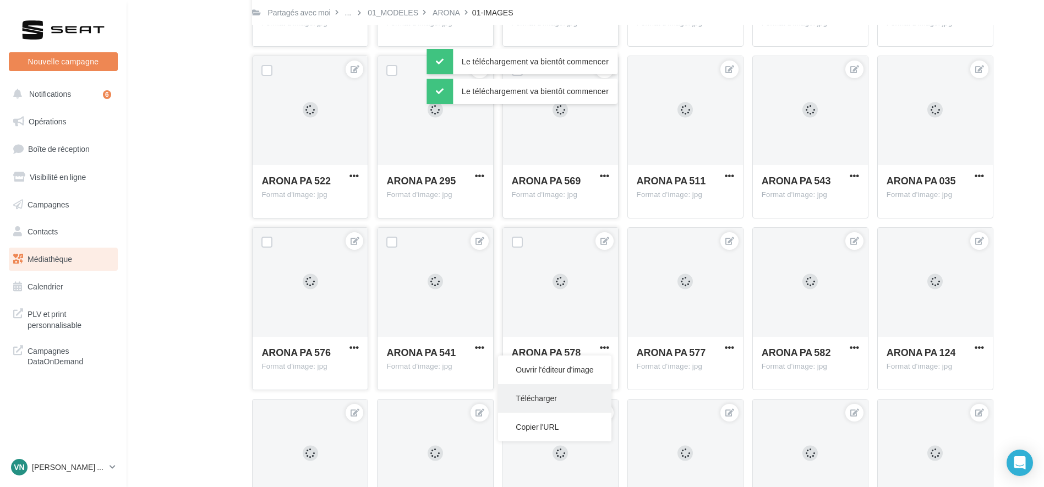
click at [551, 391] on button "Télécharger" at bounding box center [554, 398] width 113 height 29
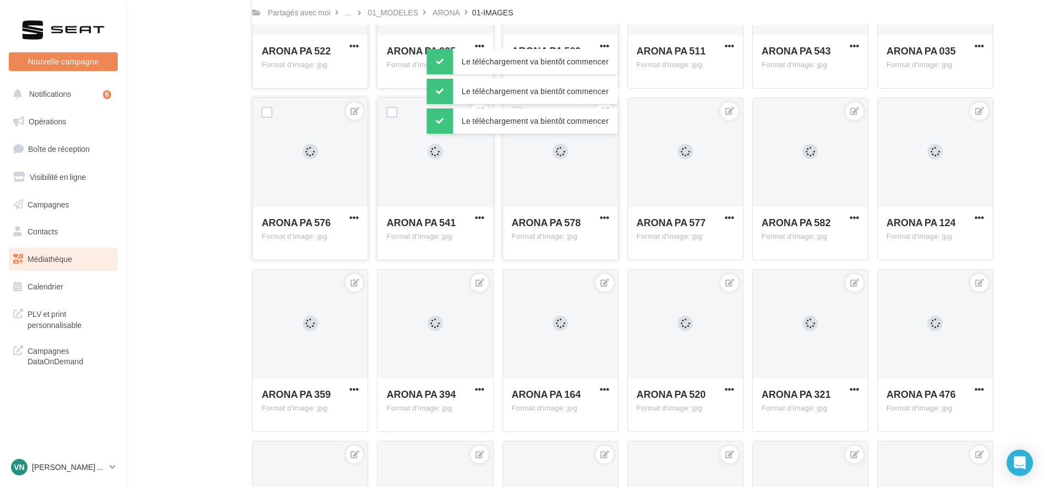
scroll to position [5680, 0]
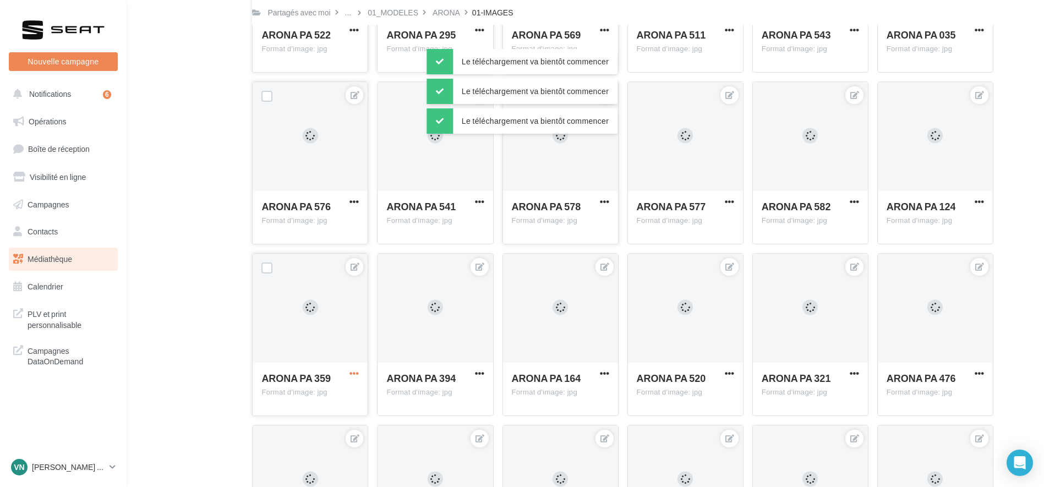
click at [353, 371] on span "button" at bounding box center [353, 373] width 9 height 9
click at [303, 423] on button "Télécharger" at bounding box center [304, 424] width 113 height 29
click at [478, 375] on span "button" at bounding box center [479, 373] width 9 height 9
click at [415, 429] on button "Télécharger" at bounding box center [429, 424] width 113 height 29
click at [607, 376] on span "button" at bounding box center [604, 373] width 9 height 9
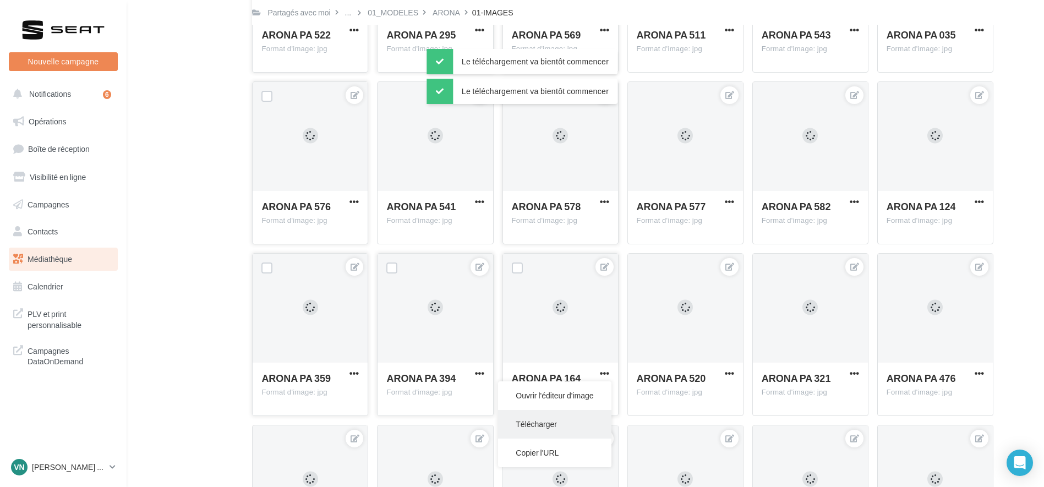
click at [533, 427] on button "Télécharger" at bounding box center [554, 424] width 113 height 29
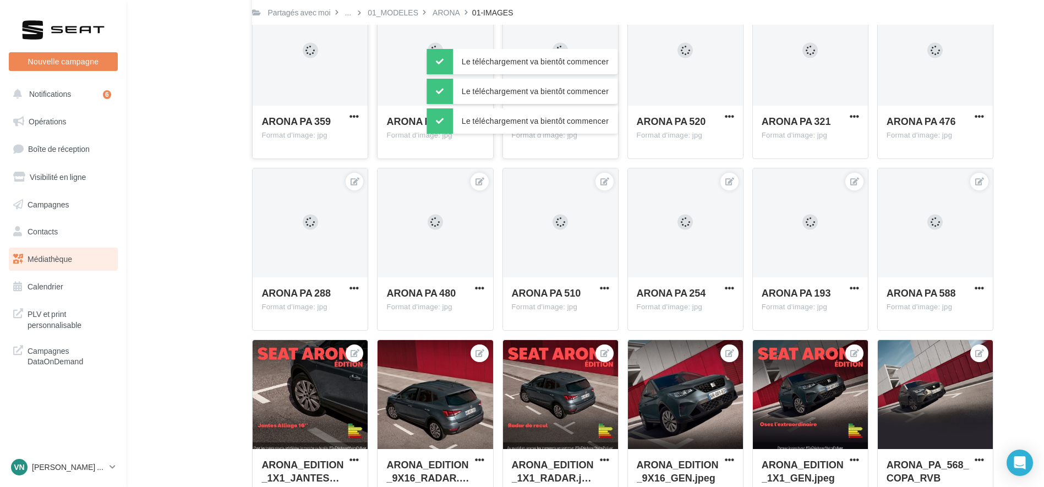
scroll to position [5938, 0]
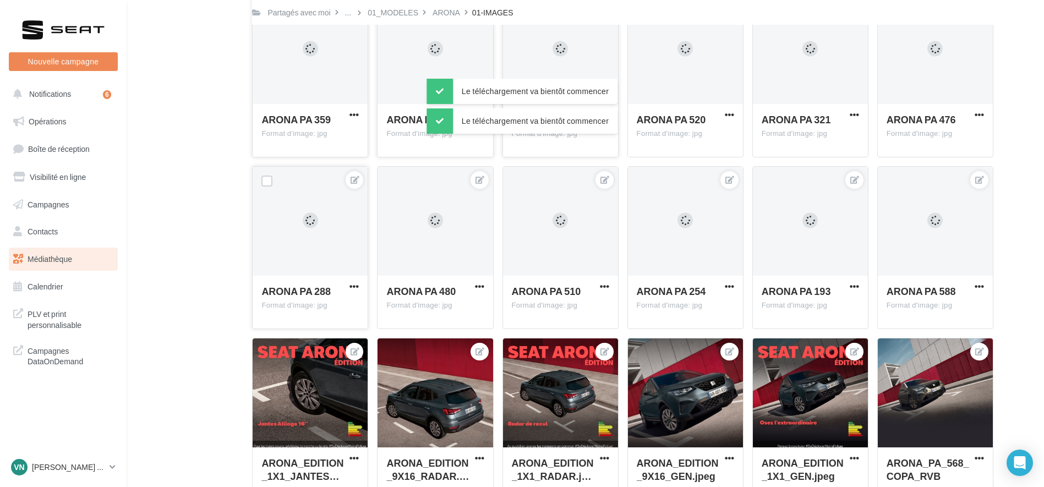
click at [349, 289] on button "button" at bounding box center [354, 287] width 14 height 11
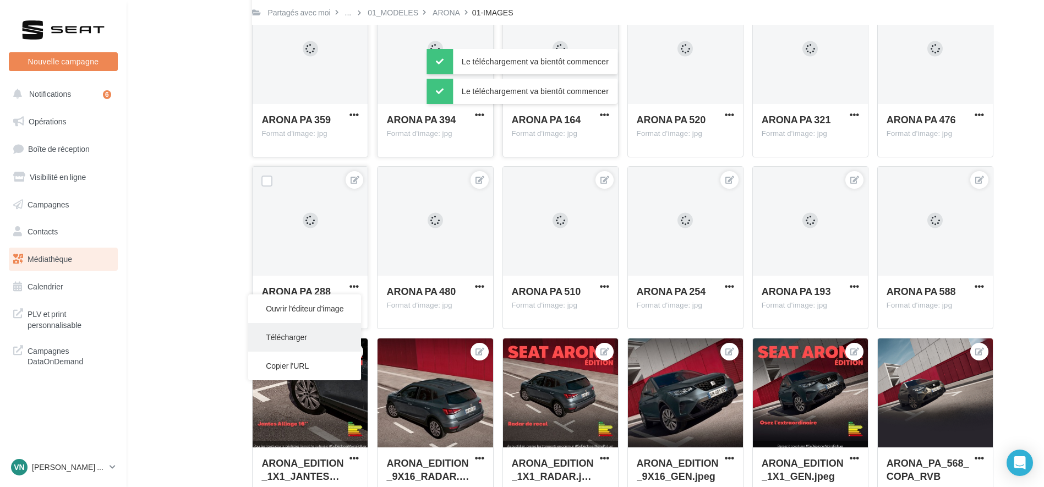
click at [312, 343] on button "Télécharger" at bounding box center [304, 337] width 113 height 29
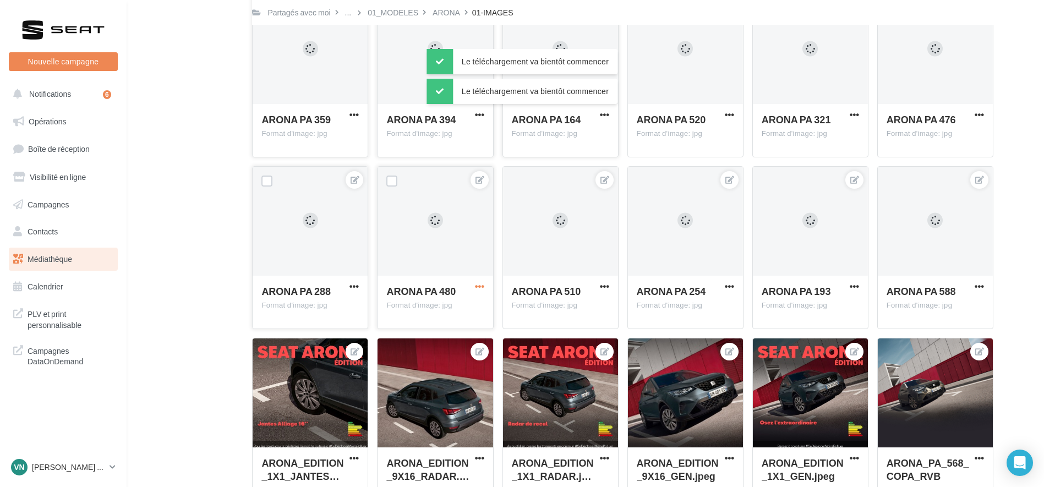
click at [476, 288] on span "button" at bounding box center [479, 286] width 9 height 9
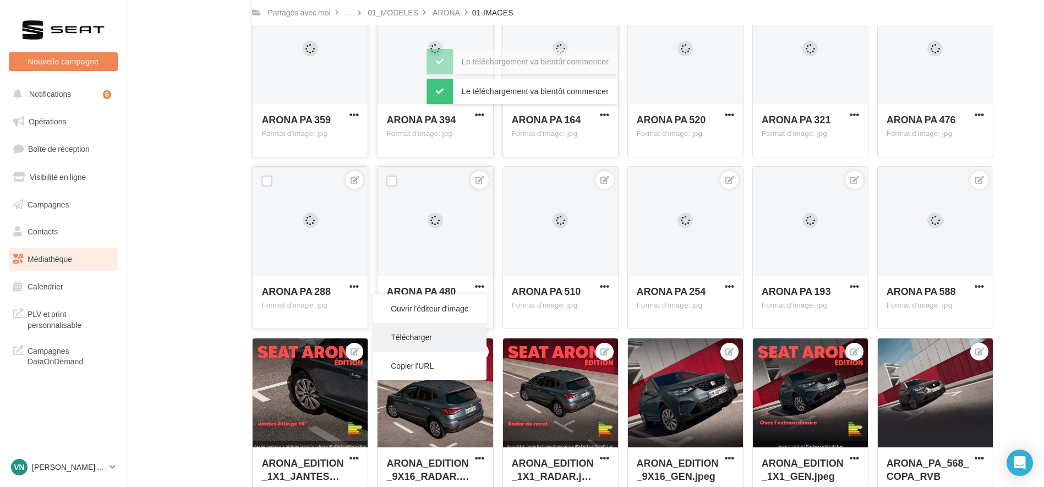
click at [423, 340] on button "Télécharger" at bounding box center [429, 337] width 113 height 29
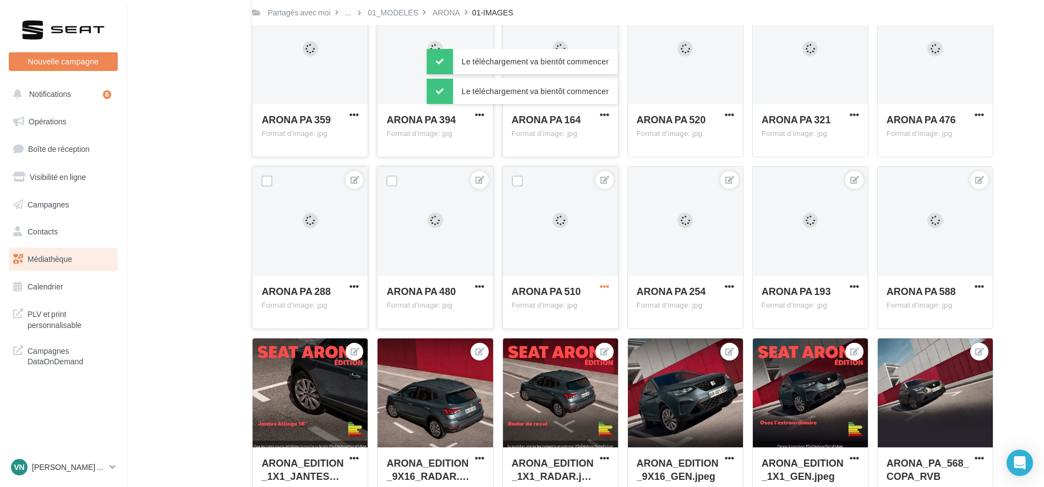
click at [604, 287] on span "button" at bounding box center [604, 286] width 9 height 9
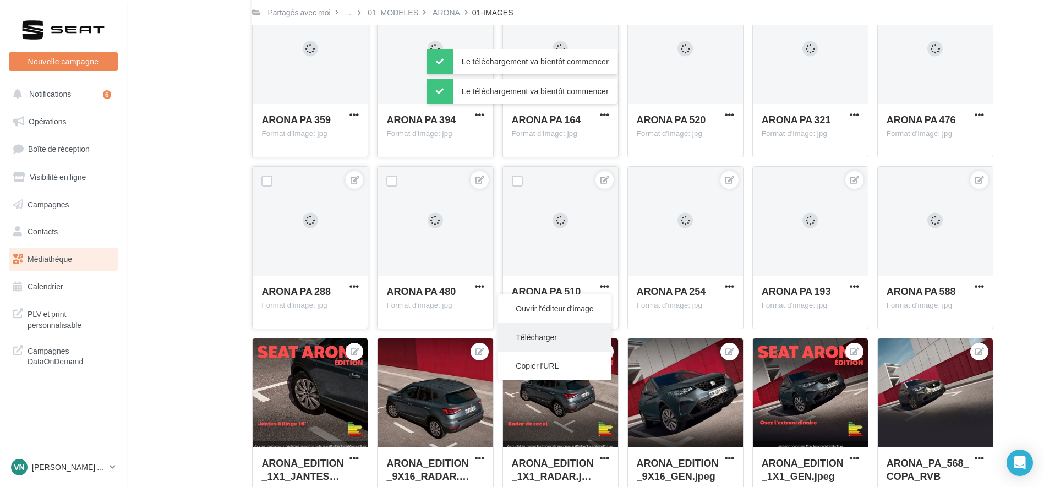
click at [543, 347] on button "Télécharger" at bounding box center [554, 337] width 113 height 29
